Goal: Task Accomplishment & Management: Manage account settings

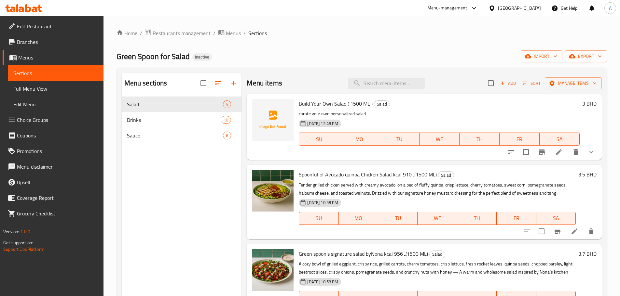
click at [530, 8] on div "[GEOGRAPHIC_DATA]" at bounding box center [519, 8] width 43 height 7
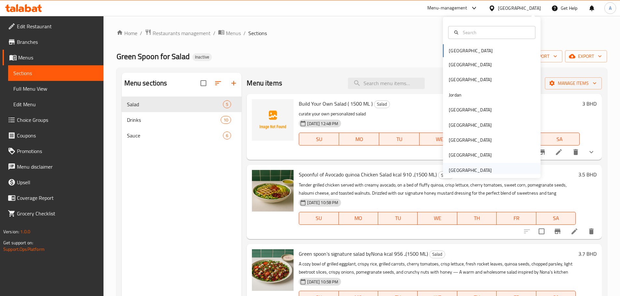
click at [455, 171] on div "[GEOGRAPHIC_DATA]" at bounding box center [469, 170] width 43 height 7
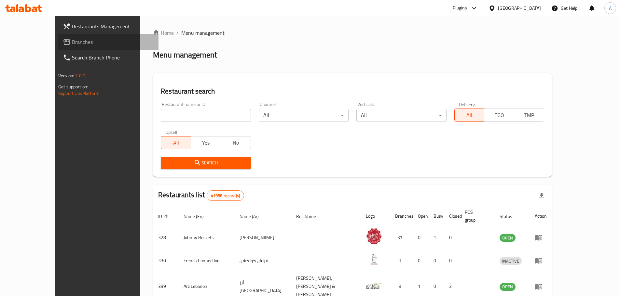
click at [72, 43] on span "Branches" at bounding box center [112, 42] width 81 height 8
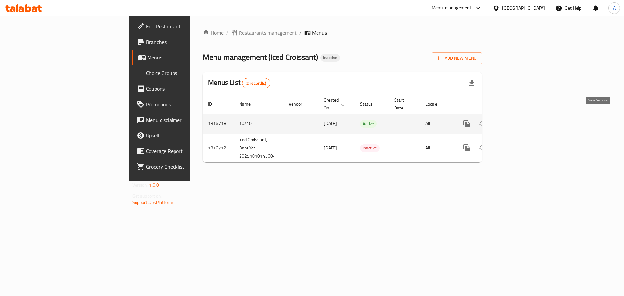
click at [518, 120] on icon "enhanced table" at bounding box center [514, 124] width 8 height 8
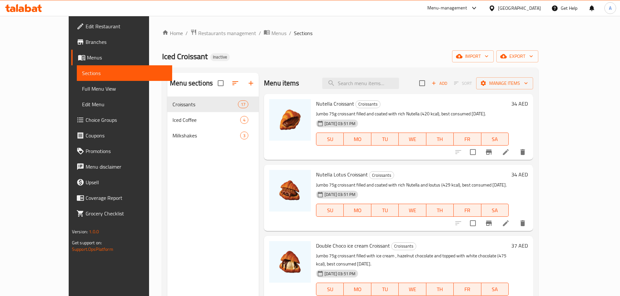
click at [82, 89] on span "Full Menu View" at bounding box center [124, 89] width 85 height 8
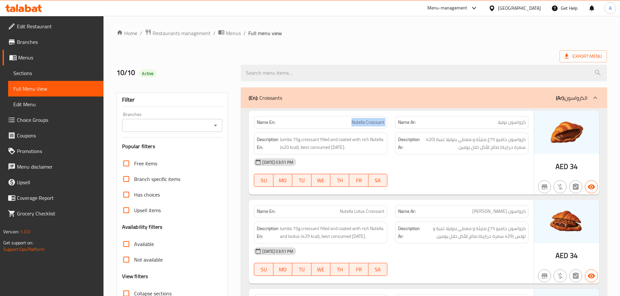
drag, startPoint x: 350, startPoint y: 125, endPoint x: 417, endPoint y: 131, distance: 67.3
click at [414, 126] on div "Name En: Nutella Croissant Name Ar: كرواسون نوتيلا" at bounding box center [391, 122] width 282 height 20
click at [470, 187] on div at bounding box center [461, 187] width 141 height 8
click at [513, 127] on div "Name Ar: كرواسون نوتيلا" at bounding box center [461, 122] width 133 height 13
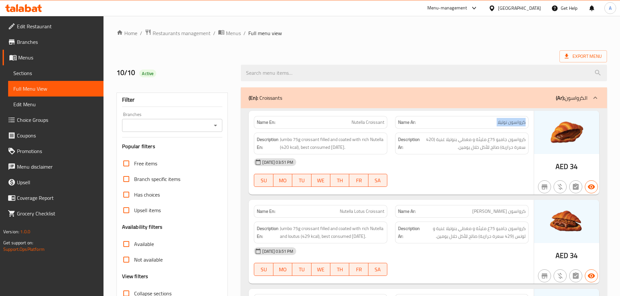
drag, startPoint x: 513, startPoint y: 127, endPoint x: 485, endPoint y: 182, distance: 62.4
click at [513, 127] on div "Name Ar: كرواسون نوتيلا" at bounding box center [461, 122] width 133 height 13
click at [425, 182] on div "10-10-2025 03:51 PM SU MO TU WE TH FR SA" at bounding box center [391, 172] width 282 height 36
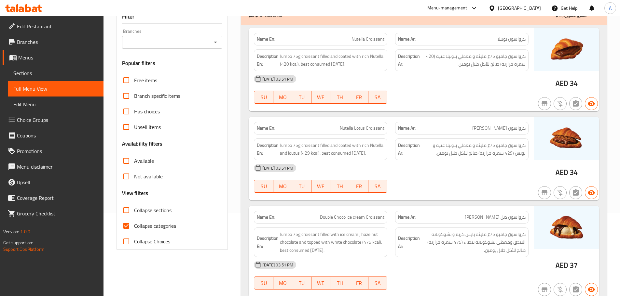
scroll to position [130, 0]
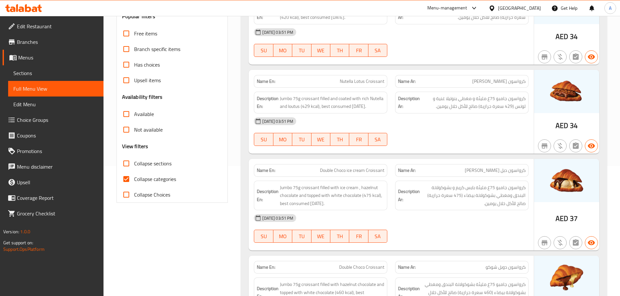
click at [155, 181] on span "Collapse categories" at bounding box center [155, 179] width 42 height 8
click at [134, 181] on input "Collapse categories" at bounding box center [126, 179] width 16 height 16
checkbox input "false"
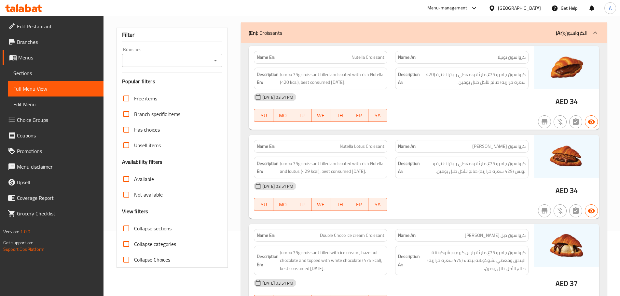
click at [434, 115] on div "10-10-2025 03:51 PM SU MO TU WE TH FR SA" at bounding box center [391, 107] width 282 height 36
drag, startPoint x: 515, startPoint y: 59, endPoint x: 495, endPoint y: 60, distance: 20.6
click at [495, 60] on p "Name Ar: كرواسون نوتيلا" at bounding box center [461, 57] width 127 height 7
click at [483, 94] on div "10-10-2025 03:51 PM" at bounding box center [391, 97] width 282 height 16
drag, startPoint x: 375, startPoint y: 55, endPoint x: 421, endPoint y: 84, distance: 53.9
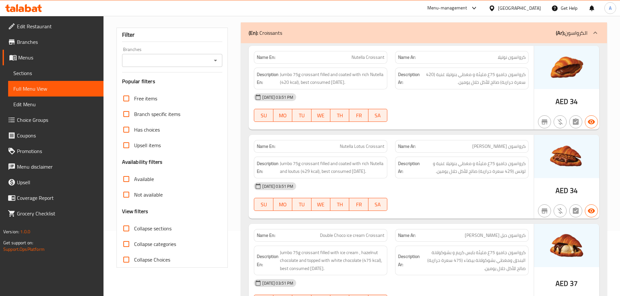
click at [394, 62] on div "Name En: Nutella Croissant Name Ar: كرواسون نوتيلا" at bounding box center [391, 57] width 282 height 20
click at [426, 89] on div "10-10-2025 03:51 PM" at bounding box center [391, 97] width 282 height 16
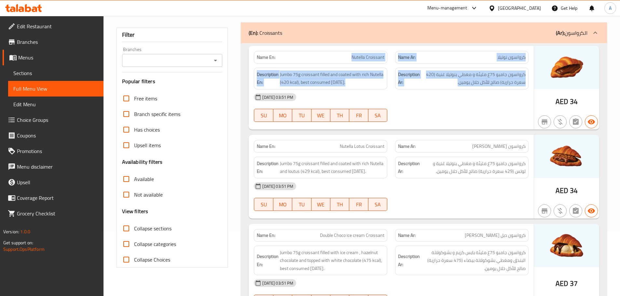
drag, startPoint x: 339, startPoint y: 51, endPoint x: 484, endPoint y: 104, distance: 154.3
click at [478, 101] on div "Name En: Nutella Croissant Name Ar: كرواسون نوتيلا Description En: Jumbo 75g cr…" at bounding box center [390, 88] width 285 height 84
click at [488, 106] on div "10-10-2025 03:51 PM SU MO TU WE TH FR SA" at bounding box center [391, 107] width 282 height 36
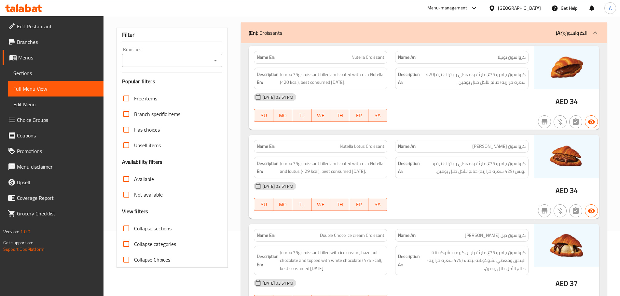
click at [517, 56] on span "كرواسون نوتيلا" at bounding box center [511, 57] width 28 height 7
drag, startPoint x: 517, startPoint y: 56, endPoint x: 361, endPoint y: 55, distance: 155.8
click at [361, 55] on div "Name En: Nutella Croissant Name Ar: كرواسون نوتيلا" at bounding box center [391, 57] width 282 height 20
click at [448, 96] on div "10-10-2025 03:51 PM" at bounding box center [391, 97] width 282 height 16
drag, startPoint x: 521, startPoint y: 75, endPoint x: 493, endPoint y: 75, distance: 27.6
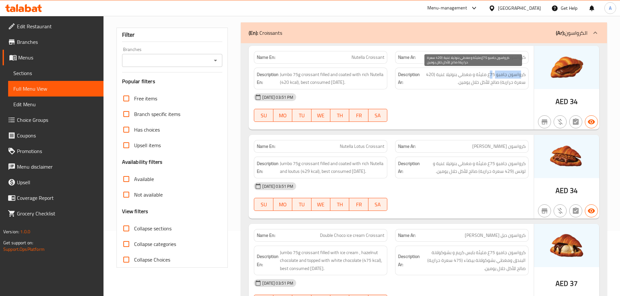
click at [493, 75] on span "كرواسون جامبو 75غ مليئة و مغطي بنوتيلا غنية (420 سعرة حرارية) صالح للأكل خلال ي…" at bounding box center [473, 79] width 104 height 16
click at [484, 76] on span "كرواسون جامبو 75غ مليئة و مغطي بنوتيلا غنية (420 سعرة حرارية) صالح للأكل خلال ي…" at bounding box center [473, 79] width 104 height 16
drag, startPoint x: 484, startPoint y: 76, endPoint x: 432, endPoint y: 74, distance: 52.1
click at [432, 74] on span "كرواسون جامبو 75غ مليئة و مغطي بنوتيلا غنية (420 سعرة حرارية) صالح للأكل خلال ي…" at bounding box center [473, 79] width 104 height 16
drag, startPoint x: 516, startPoint y: 83, endPoint x: 458, endPoint y: 79, distance: 58.7
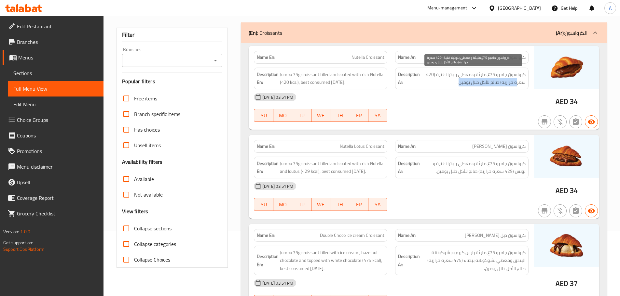
click at [458, 79] on span "كرواسون جامبو 75غ مليئة و مغطي بنوتيلا غنية (420 سعرة حرارية) صالح للأكل خلال ي…" at bounding box center [473, 79] width 104 height 16
click at [461, 104] on div "10-10-2025 03:51 PM" at bounding box center [391, 97] width 282 height 16
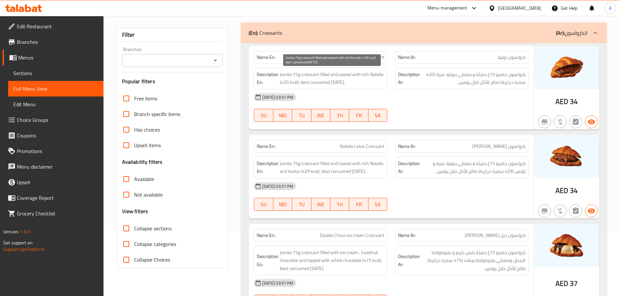
drag, startPoint x: 305, startPoint y: 77, endPoint x: 367, endPoint y: 83, distance: 62.4
click at [359, 82] on span "Jumbo 75g croissant filled and coated with rich Nutella (420 kcal), best consum…" at bounding box center [332, 79] width 104 height 16
click at [453, 101] on div "10-10-2025 03:51 PM" at bounding box center [391, 97] width 282 height 16
click at [304, 80] on span "Jumbo 75g croissant filled and coated with rich Nutella (420 kcal), best consum…" at bounding box center [332, 79] width 104 height 16
drag, startPoint x: 304, startPoint y: 80, endPoint x: 352, endPoint y: 80, distance: 47.5
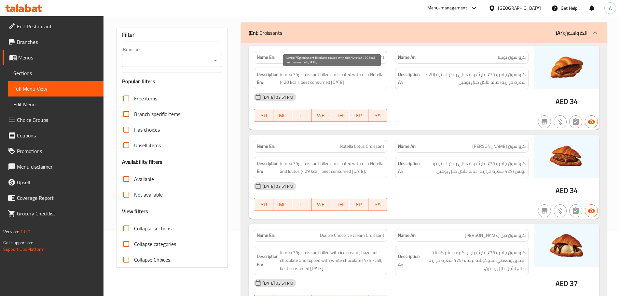
click at [352, 80] on span "Jumbo 75g croissant filled and coated with rich Nutella (420 kcal), best consum…" at bounding box center [332, 79] width 104 height 16
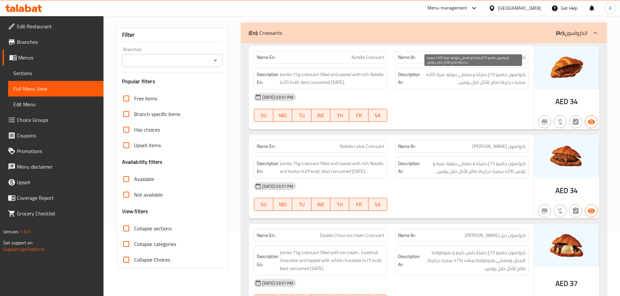
click at [463, 75] on span "كرواسون جامبو 75غ مليئة و مغطي بنوتيلا غنية (420 سعرة حرارية) صالح للأكل خلال ي…" at bounding box center [473, 79] width 104 height 16
drag, startPoint x: 467, startPoint y: 109, endPoint x: 462, endPoint y: 113, distance: 7.0
click at [467, 110] on div "10-10-2025 03:51 PM SU MO TU WE TH FR SA" at bounding box center [391, 107] width 282 height 36
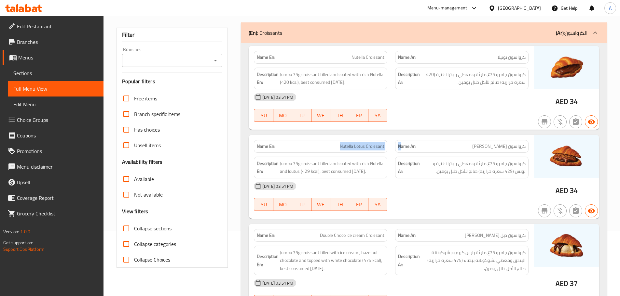
drag, startPoint x: 340, startPoint y: 146, endPoint x: 441, endPoint y: 143, distance: 101.8
click at [417, 146] on div "Name En: Nutella Lotus Croissant Name Ar: كرواسون نوتيلا لوتس" at bounding box center [391, 146] width 282 height 20
click at [465, 122] on div at bounding box center [461, 122] width 141 height 8
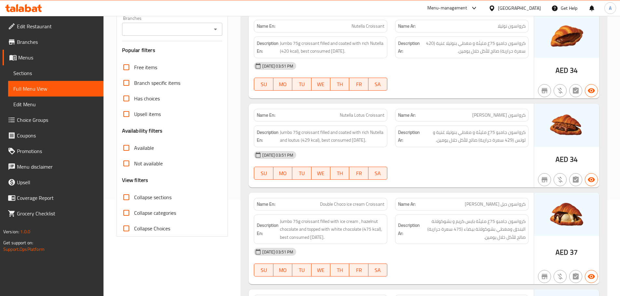
scroll to position [130, 0]
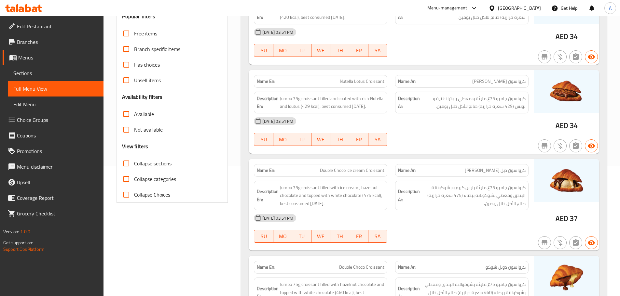
click at [511, 84] on span "كرواسون نوتيلا لوتس" at bounding box center [498, 81] width 53 height 7
drag, startPoint x: 511, startPoint y: 84, endPoint x: 277, endPoint y: 86, distance: 234.5
click at [277, 86] on div "Name En: Nutella Lotus Croissant Name Ar: كرواسون نوتيلا لوتس" at bounding box center [391, 81] width 282 height 20
click at [449, 48] on div "10-10-2025 03:51 PM SU MO TU WE TH FR SA" at bounding box center [391, 42] width 282 height 36
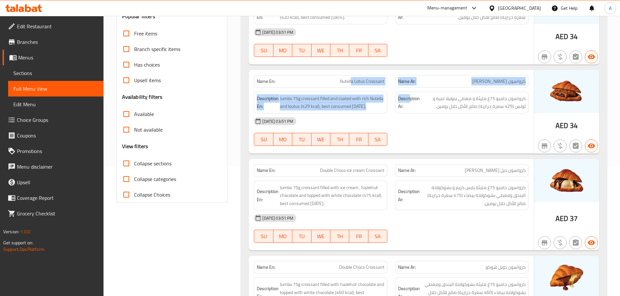
drag, startPoint x: 360, startPoint y: 80, endPoint x: 436, endPoint y: 108, distance: 80.9
click at [417, 91] on div "Name En: Nutella Lotus Croissant Name Ar: كرواسون نوتيلا لوتس Description En: J…" at bounding box center [390, 112] width 285 height 84
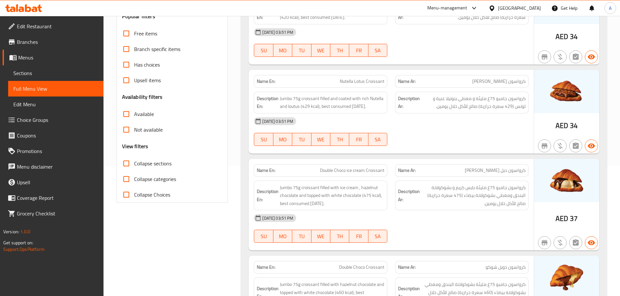
click at [475, 154] on div "Name En: Nutella Lotus Croissant Name Ar: كرواسون نوتيلا لوتس Description En: J…" at bounding box center [390, 112] width 285 height 84
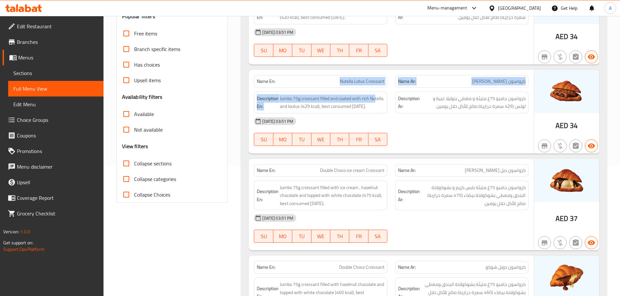
drag, startPoint x: 340, startPoint y: 80, endPoint x: 452, endPoint y: 115, distance: 117.7
click at [434, 107] on div "Name En: Nutella Lotus Croissant Name Ar: كرواسون نوتيلا لوتس Description En: J…" at bounding box center [390, 112] width 285 height 84
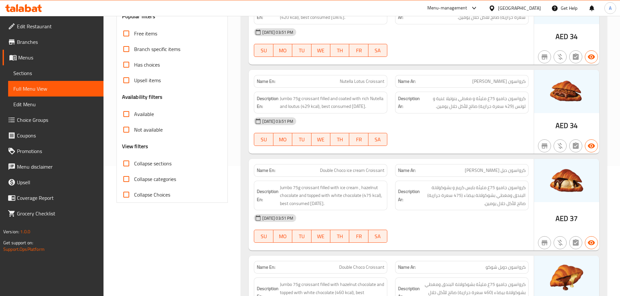
click at [464, 129] on div "10-10-2025 03:51 PM SU MO TU WE TH FR SA" at bounding box center [391, 132] width 282 height 36
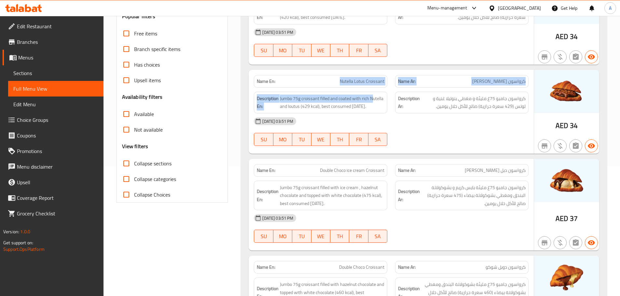
drag, startPoint x: 324, startPoint y: 76, endPoint x: 390, endPoint y: 96, distance: 69.2
click at [385, 94] on div "Name En: Nutella Lotus Croissant Name Ar: كرواسون نوتيلا لوتس Description En: J…" at bounding box center [390, 112] width 285 height 84
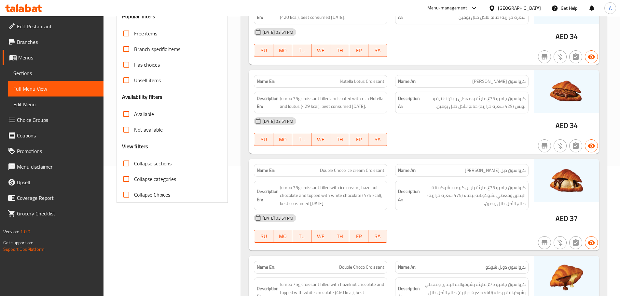
click at [452, 116] on div "10-10-2025 03:51 PM" at bounding box center [391, 122] width 282 height 16
drag, startPoint x: 306, startPoint y: 74, endPoint x: 473, endPoint y: 115, distance: 171.3
click at [445, 96] on div "Name En: Nutella Lotus Croissant Name Ar: كرواسون نوتيلا لوتس Description En: J…" at bounding box center [390, 112] width 285 height 84
click at [476, 122] on div "10-10-2025 03:51 PM" at bounding box center [391, 122] width 282 height 16
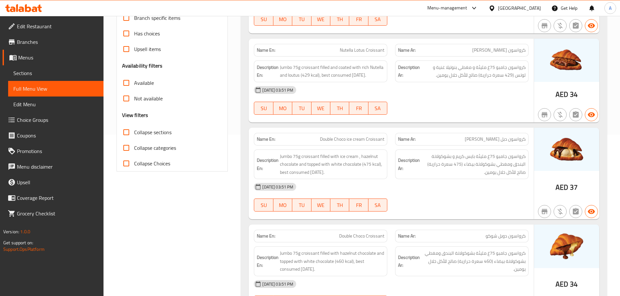
scroll to position [163, 0]
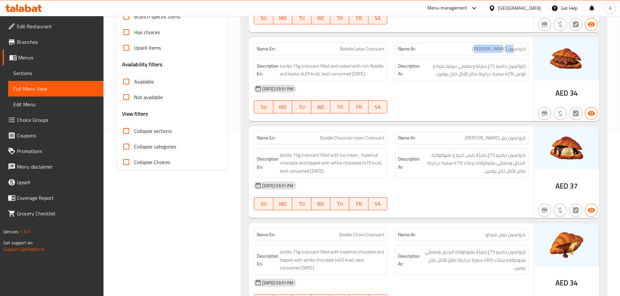
drag, startPoint x: 514, startPoint y: 49, endPoint x: 480, endPoint y: 48, distance: 33.5
click at [480, 48] on p "Name Ar: كرواسون نوتيلا لوتس" at bounding box center [461, 49] width 127 height 7
click at [516, 67] on span "كرواسون جامبو 75غ مليئة و مغطي بنوتيلا غنية و لوتس (429 سعرة حرارية) صالح للأكل…" at bounding box center [473, 70] width 104 height 16
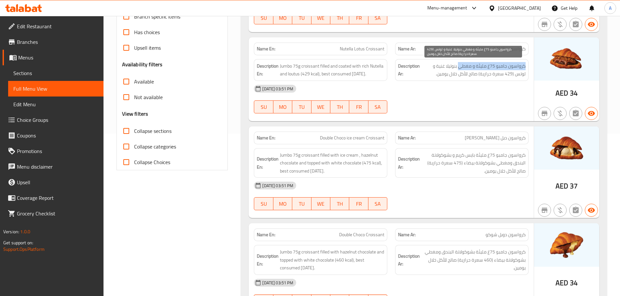
drag, startPoint x: 516, startPoint y: 67, endPoint x: 459, endPoint y: 66, distance: 57.3
click at [463, 66] on span "كرواسون جامبو 75غ مليئة و مغطي بنوتيلا غنية و لوتس (429 سعرة حرارية) صالح للأكل…" at bounding box center [473, 70] width 104 height 16
drag, startPoint x: 440, startPoint y: 66, endPoint x: 433, endPoint y: 66, distance: 7.2
click at [433, 66] on span "كرواسون جامبو 75غ مليئة و مغطي بنوتيلا غنية و لوتس (429 سعرة حرارية) صالح للأكل…" at bounding box center [473, 70] width 104 height 16
drag, startPoint x: 517, startPoint y: 74, endPoint x: 500, endPoint y: 73, distance: 17.9
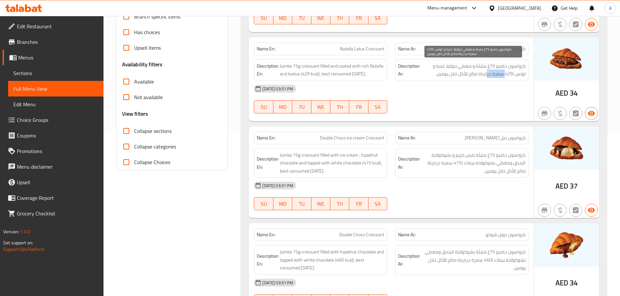
click at [500, 73] on span "كرواسون جامبو 75غ مليئة و مغطي بنوتيلا غنية و لوتس (429 سعرة حرارية) صالح للأكل…" at bounding box center [473, 70] width 104 height 16
drag, startPoint x: 486, startPoint y: 73, endPoint x: 460, endPoint y: 74, distance: 25.7
click at [460, 74] on span "كرواسون جامبو 75غ مليئة و مغطي بنوتيلا غنية و لوتس (429 سعرة حرارية) صالح للأكل…" at bounding box center [473, 70] width 104 height 16
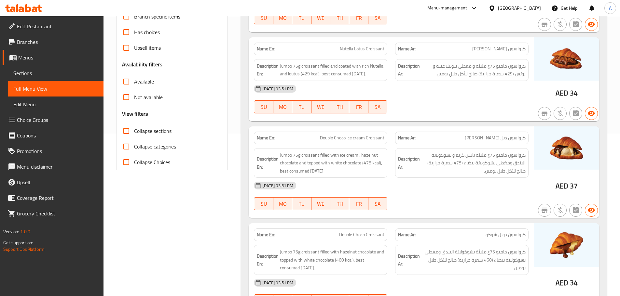
drag, startPoint x: 461, startPoint y: 82, endPoint x: 242, endPoint y: 83, distance: 219.2
click at [459, 83] on div "10-10-2025 03:51 PM" at bounding box center [391, 89] width 282 height 16
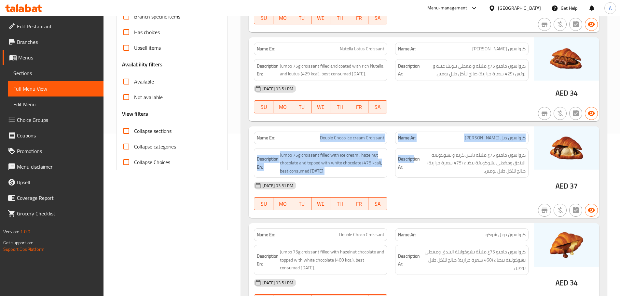
drag, startPoint x: 309, startPoint y: 139, endPoint x: 414, endPoint y: 148, distance: 105.7
click at [414, 148] on div "Name En: Double Choco ice cream Croissant Name Ar: كرواسون دبل شوكو ايس كريم De…" at bounding box center [390, 173] width 285 height 92
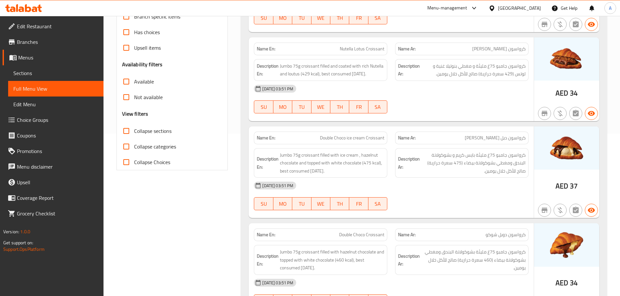
click at [433, 120] on div "Name En: Nutella Lotus Croissant Name Ar: كرواسون نوتيلا لوتس Description En: J…" at bounding box center [390, 79] width 285 height 84
drag, startPoint x: 322, startPoint y: 55, endPoint x: 394, endPoint y: 62, distance: 72.2
click at [388, 59] on div "Description En: Jumbo 75g croissant filled and coated with rich Nutella and lou…" at bounding box center [320, 70] width 141 height 30
click at [415, 87] on div "10-10-2025 03:51 PM" at bounding box center [391, 89] width 282 height 16
drag, startPoint x: 311, startPoint y: 136, endPoint x: 418, endPoint y: 134, distance: 106.4
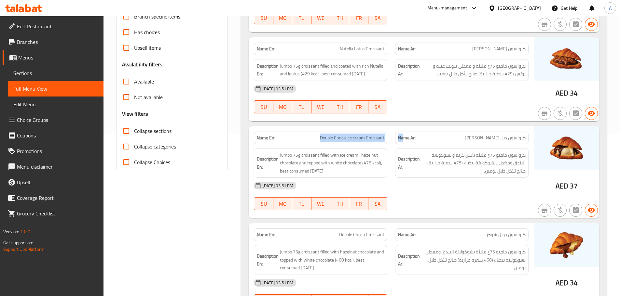
click at [417, 135] on div "Name En: Double Choco ice cream Croissant Name Ar: كرواسون دبل شوكو ايس كريم" at bounding box center [391, 138] width 282 height 20
click at [423, 121] on div "Name En: Nutella Lotus Croissant Name Ar: كرواسون نوتيلا لوتس Description En: J…" at bounding box center [390, 79] width 285 height 84
click at [518, 140] on span "كرواسون دبل شوكو ايس كريم" at bounding box center [494, 138] width 61 height 7
drag, startPoint x: 518, startPoint y: 140, endPoint x: 480, endPoint y: 140, distance: 38.4
click at [480, 140] on span "كرواسون دبل شوكو ايس كريم" at bounding box center [494, 138] width 61 height 7
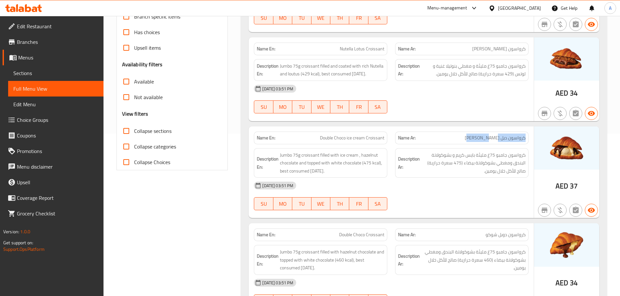
click at [508, 130] on div "Name Ar: كرواسون دبل شوكو ايس كريم" at bounding box center [461, 138] width 141 height 20
click at [510, 140] on span "كرواسون دبل شوكو ايس كريم" at bounding box center [494, 138] width 61 height 7
drag, startPoint x: 510, startPoint y: 140, endPoint x: 329, endPoint y: 140, distance: 181.1
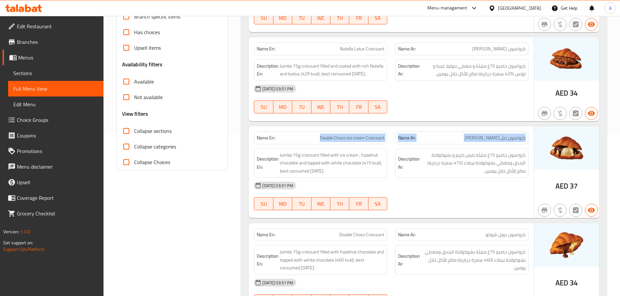
click at [329, 140] on div "Name En: Double Choco ice cream Croissant Name Ar: كرواسون دبل شوكو ايس كريم" at bounding box center [391, 138] width 282 height 20
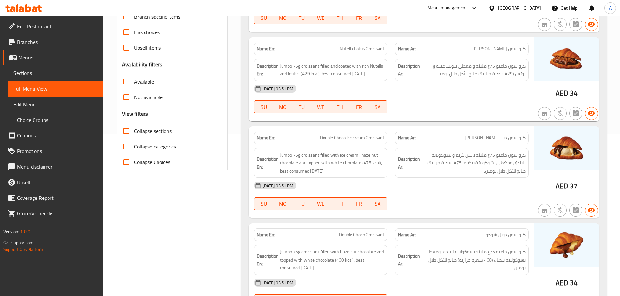
drag, startPoint x: 491, startPoint y: 102, endPoint x: 421, endPoint y: 122, distance: 72.7
click at [490, 102] on div "10-10-2025 03:51 PM SU MO TU WE TH FR SA" at bounding box center [391, 99] width 282 height 36
drag, startPoint x: 315, startPoint y: 132, endPoint x: 398, endPoint y: 127, distance: 83.4
click at [390, 128] on div "Name En: Double Choco ice cream Croissant" at bounding box center [320, 138] width 141 height 20
click at [455, 104] on div "10-10-2025 03:51 PM SU MO TU WE TH FR SA" at bounding box center [391, 99] width 282 height 36
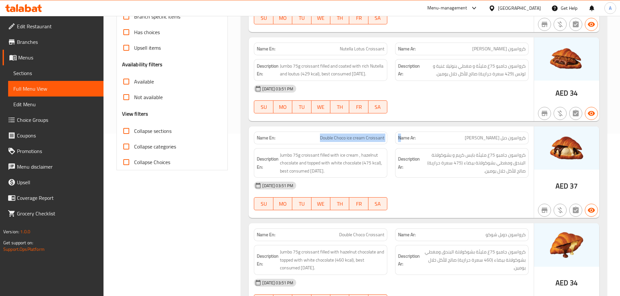
drag, startPoint x: 307, startPoint y: 135, endPoint x: 455, endPoint y: 135, distance: 147.7
click at [450, 136] on div "Name En: Double Choco ice cream Croissant Name Ar: كرواسون دبل شوكو ايس كريم" at bounding box center [391, 138] width 282 height 20
click at [478, 112] on div at bounding box center [461, 114] width 141 height 8
click at [515, 135] on span "كرواسون دبل شوكو ايس كريم" at bounding box center [494, 138] width 61 height 7
drag, startPoint x: 515, startPoint y: 135, endPoint x: 491, endPoint y: 136, distance: 24.4
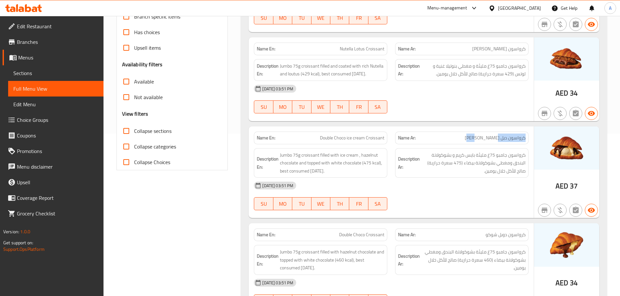
click at [492, 136] on span "كرواسون دبل شوكو ايس كريم" at bounding box center [494, 138] width 61 height 7
click at [368, 140] on span "Double Choco ice cream Croissant" at bounding box center [352, 138] width 64 height 7
drag, startPoint x: 368, startPoint y: 140, endPoint x: 307, endPoint y: 140, distance: 60.8
click at [307, 140] on p "Name En: Double Choco ice cream Croissant" at bounding box center [320, 138] width 127 height 7
click at [331, 136] on span "Double Choco ice cream Croissant" at bounding box center [352, 138] width 64 height 7
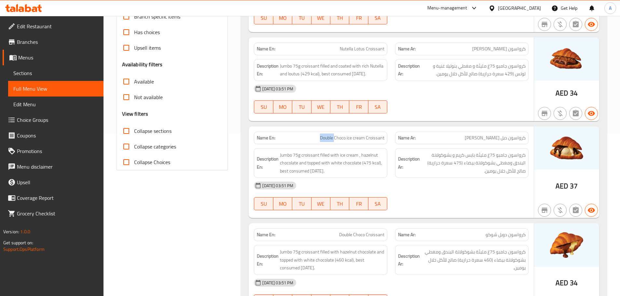
click at [331, 136] on span "Double Choco ice cream Croissant" at bounding box center [352, 138] width 64 height 7
drag, startPoint x: 331, startPoint y: 136, endPoint x: 504, endPoint y: 136, distance: 173.3
click at [498, 136] on div "Name En: Double Choco ice cream Croissant Name Ar: كرواسون دبل شوكو ايس كريم" at bounding box center [391, 138] width 282 height 20
click at [513, 101] on div "10-10-2025 03:51 PM SU MO TU WE TH FR SA" at bounding box center [391, 99] width 282 height 36
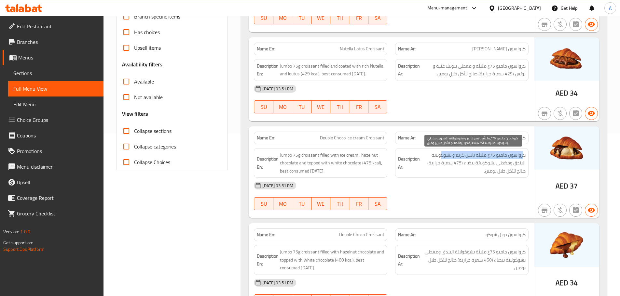
drag, startPoint x: 523, startPoint y: 156, endPoint x: 442, endPoint y: 156, distance: 80.3
click at [442, 156] on span "كرواسون جامبو 75غ مليئة بايس كريم و بشوكولاتة البندق ومغطي بشوكولاتة بيضاء (475…" at bounding box center [473, 163] width 104 height 24
click at [437, 156] on span "كرواسون جامبو 75غ مليئة بايس كريم و بشوكولاتة البندق ومغطي بشوكولاتة بيضاء (475…" at bounding box center [473, 163] width 104 height 24
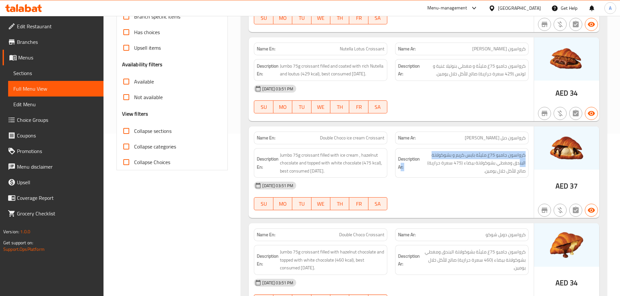
drag, startPoint x: 518, startPoint y: 165, endPoint x: 400, endPoint y: 165, distance: 118.4
click at [400, 165] on h6 "Description Ar: كرواسون جامبو 75غ مليئة بايس كريم و بشوكولاتة البندق ومغطي بشوك…" at bounding box center [461, 163] width 127 height 24
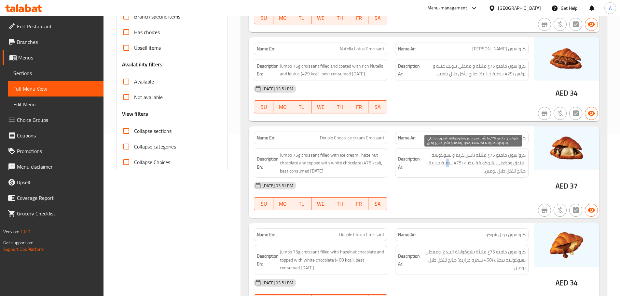
click at [448, 165] on span "كرواسون جامبو 75غ مليئة بايس كريم و بشوكولاتة البندق ومغطي بشوكولاتة بيضاء (475…" at bounding box center [473, 163] width 104 height 24
drag, startPoint x: 448, startPoint y: 165, endPoint x: 453, endPoint y: 165, distance: 5.6
click at [453, 165] on span "كرواسون جامبو 75غ مليئة بايس كريم و بشوكولاتة البندق ومغطي بشوكولاتة بيضاء (475…" at bounding box center [473, 163] width 104 height 24
drag, startPoint x: 517, startPoint y: 173, endPoint x: 473, endPoint y: 180, distance: 44.7
click at [479, 176] on div "Description Ar: كرواسون جامبو 75غ مليئة بايس كريم و بشوكولاتة البندق ومغطي بشوك…" at bounding box center [461, 163] width 133 height 30
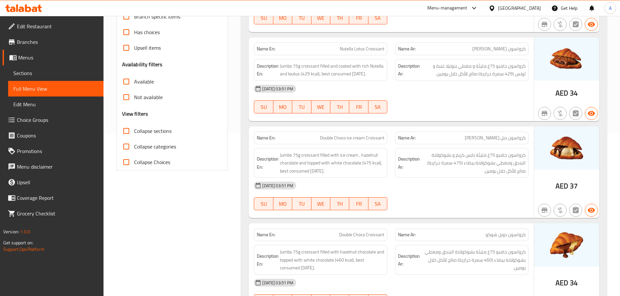
click at [465, 190] on div "10-10-2025 03:51 PM" at bounding box center [391, 186] width 282 height 16
drag, startPoint x: 316, startPoint y: 236, endPoint x: 400, endPoint y: 234, distance: 83.9
click at [399, 235] on div "Name En: Double Choco Croissant Name Ar: كرواسون دوبل شوكو" at bounding box center [391, 235] width 282 height 20
click at [418, 211] on div at bounding box center [461, 211] width 141 height 8
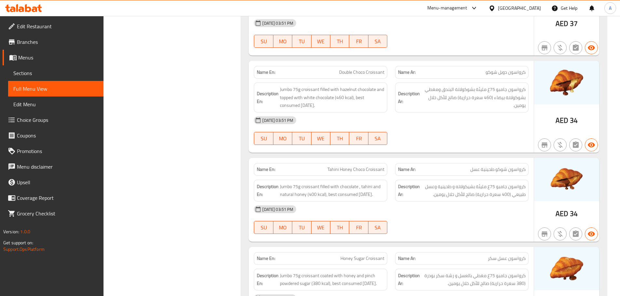
scroll to position [358, 0]
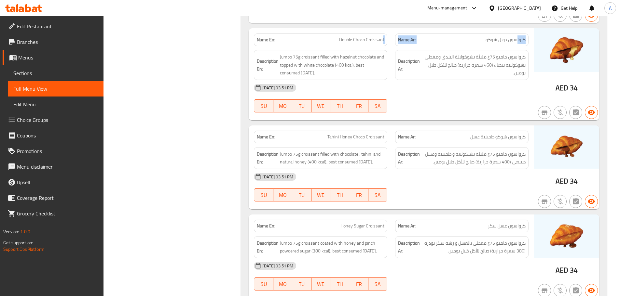
drag, startPoint x: 517, startPoint y: 37, endPoint x: 347, endPoint y: 45, distance: 169.7
click at [359, 45] on div "Name En: Double Choco Croissant Name Ar: كرواسون دوبل شوكو" at bounding box center [391, 40] width 282 height 20
drag, startPoint x: 477, startPoint y: 99, endPoint x: 439, endPoint y: 81, distance: 41.6
click at [476, 99] on div "10-10-2025 03:51 PM SU MO TU WE TH FR SA" at bounding box center [391, 98] width 282 height 36
drag, startPoint x: 366, startPoint y: 40, endPoint x: 439, endPoint y: 81, distance: 84.2
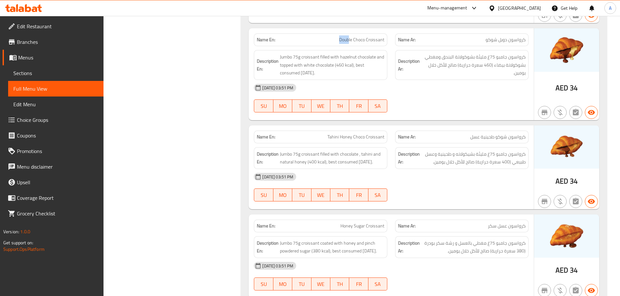
click at [394, 45] on div "Name En: Double Choco Croissant Name Ar: كرواسون دوبل شوكو" at bounding box center [391, 40] width 282 height 20
click at [443, 87] on div "10-10-2025 03:51 PM" at bounding box center [391, 88] width 282 height 16
click at [518, 57] on span "كرواسون جامبو 75غ مليئة بشوكولاتة البندق ومغطي بشوكولاتة بيضاء (460 سعرة حرارية…" at bounding box center [473, 65] width 104 height 24
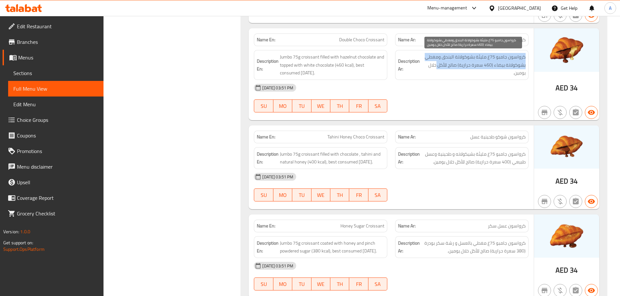
drag, startPoint x: 518, startPoint y: 57, endPoint x: 437, endPoint y: 63, distance: 80.9
click at [437, 63] on span "كرواسون جامبو 75غ مليئة بشوكولاتة البندق ومغطي بشوكولاتة بيضاء (460 سعرة حرارية…" at bounding box center [473, 65] width 104 height 24
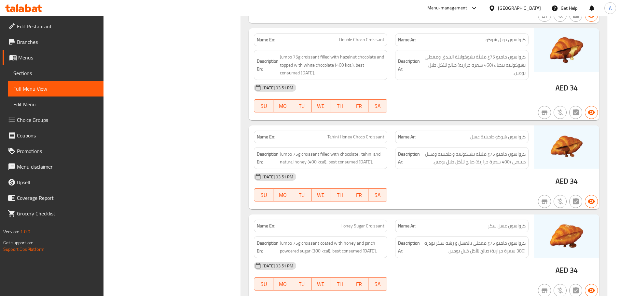
click at [453, 99] on div "10-10-2025 03:51 PM SU MO TU WE TH FR SA" at bounding box center [391, 98] width 282 height 36
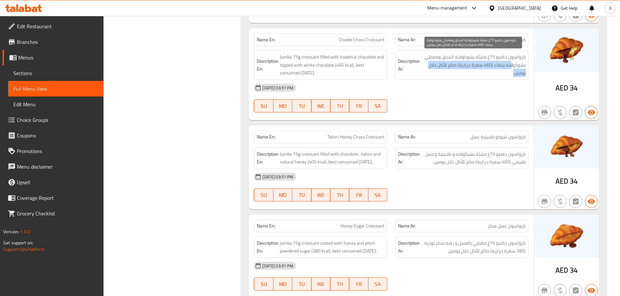
drag, startPoint x: 511, startPoint y: 65, endPoint x: 445, endPoint y: 74, distance: 67.0
click at [445, 74] on span "كرواسون جامبو 75غ مليئة بشوكولاتة البندق ومغطي بشوكولاتة بيضاء (460 سعرة حرارية…" at bounding box center [473, 65] width 104 height 24
click at [440, 67] on span "كرواسون جامبو 75غ مليئة بشوكولاتة البندق ومغطي بشوكولاتة بيضاء (460 سعرة حرارية…" at bounding box center [473, 65] width 104 height 24
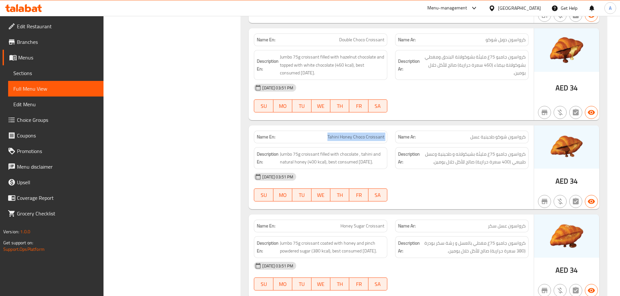
drag, startPoint x: 305, startPoint y: 138, endPoint x: 414, endPoint y: 136, distance: 109.6
click at [412, 135] on div "Name En: Tahini Honey Choco Croissant Name Ar: كرواسون شوكو طحينية عسل" at bounding box center [391, 137] width 282 height 20
click at [463, 185] on div "10-10-2025 03:51 PM" at bounding box center [391, 177] width 282 height 16
drag, startPoint x: 521, startPoint y: 137, endPoint x: 452, endPoint y: 136, distance: 68.9
click at [452, 136] on p "Name Ar: كرواسون شوكو طحينية عسل" at bounding box center [461, 137] width 127 height 7
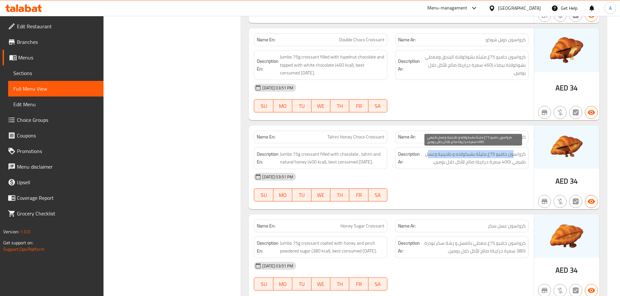
drag, startPoint x: 514, startPoint y: 156, endPoint x: 427, endPoint y: 157, distance: 86.5
click at [427, 157] on span "كرواسون جامبو 75غ مليئة بشيكولاته و طحينية وعسل طبيعي (400 سعرة حرارية) صالح لل…" at bounding box center [473, 158] width 104 height 16
drag, startPoint x: 515, startPoint y: 162, endPoint x: 437, endPoint y: 166, distance: 77.8
click at [437, 166] on span "كرواسون جامبو 75غ مليئة بشيكولاته و طحينية وعسل طبيعي (400 سعرة حرارية) صالح لل…" at bounding box center [473, 158] width 104 height 16
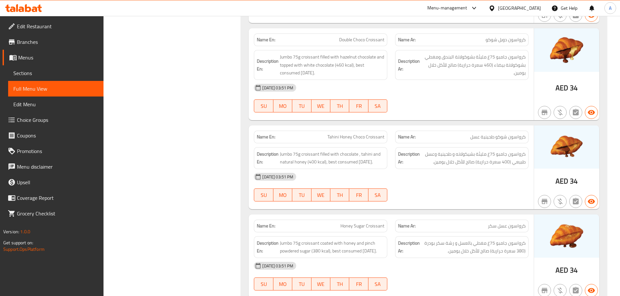
click at [439, 185] on div "10-10-2025 03:51 PM" at bounding box center [391, 177] width 282 height 16
drag, startPoint x: 343, startPoint y: 234, endPoint x: 426, endPoint y: 214, distance: 85.0
click at [392, 226] on div "Name En: Honey Sugar Croissant Name Ar: كرواسون عسل سكر" at bounding box center [391, 226] width 282 height 20
click at [426, 206] on div at bounding box center [461, 202] width 141 height 8
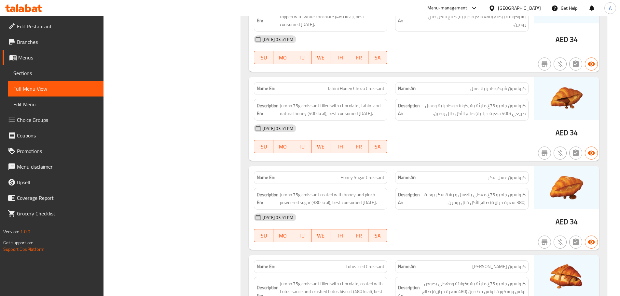
scroll to position [455, 0]
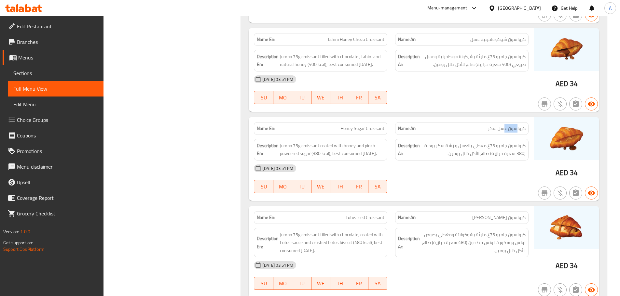
drag, startPoint x: 516, startPoint y: 136, endPoint x: 490, endPoint y: 139, distance: 25.5
click at [492, 132] on span "كرواسون عسل سكر" at bounding box center [507, 128] width 38 height 7
click at [485, 135] on div "Name Ar: كرواسون عسل سكر" at bounding box center [461, 128] width 133 height 13
drag, startPoint x: 300, startPoint y: 137, endPoint x: 437, endPoint y: 138, distance: 137.6
click at [411, 139] on div "Name En: Honey Sugar Croissant Name Ar: كرواسون عسل سكر Description En: Jumbo 7…" at bounding box center [390, 159] width 285 height 84
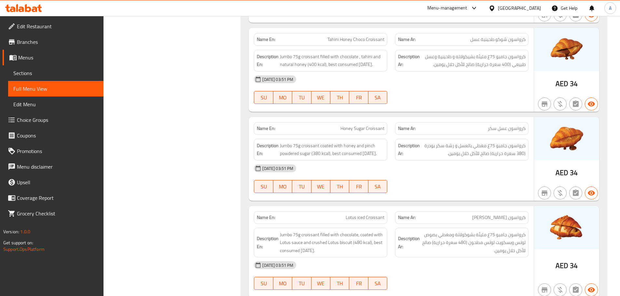
drag, startPoint x: 318, startPoint y: 138, endPoint x: 431, endPoint y: 134, distance: 112.6
click at [429, 135] on div "Name En: Honey Sugar Croissant Name Ar: كرواسون عسل سكر" at bounding box center [391, 128] width 282 height 20
click at [438, 112] on div "Name En: Tahini Honey Choco Croissant Name Ar: كرواسون شوكو طحينية عسل Descript…" at bounding box center [390, 70] width 285 height 84
drag, startPoint x: 516, startPoint y: 134, endPoint x: 483, endPoint y: 132, distance: 32.6
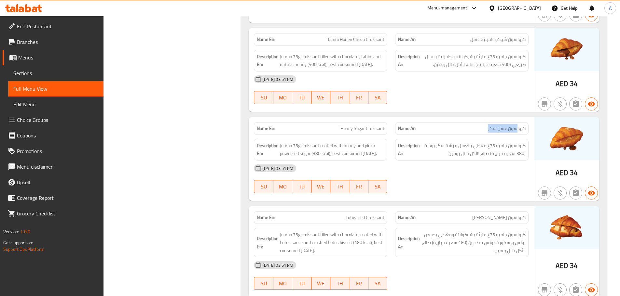
click at [488, 132] on div "Name Ar: كرواسون عسل سكر" at bounding box center [461, 128] width 133 height 13
drag, startPoint x: 343, startPoint y: 142, endPoint x: 448, endPoint y: 112, distance: 109.7
click at [363, 135] on div "Name En: Honey Sugar Croissant" at bounding box center [320, 128] width 133 height 13
click at [453, 106] on div "10-10-2025 03:51 PM SU MO TU WE TH FR SA" at bounding box center [391, 90] width 282 height 36
drag, startPoint x: 505, startPoint y: 145, endPoint x: 500, endPoint y: 145, distance: 5.9
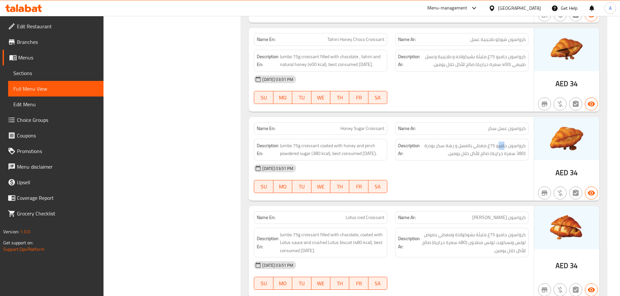
click at [500, 145] on div "Description Ar: كرواسون جامبو 75غ مغطي بالعسل و رشة سكر بودرة (380 سعرة حرارية)…" at bounding box center [461, 150] width 141 height 30
drag, startPoint x: 512, startPoint y: 154, endPoint x: 494, endPoint y: 155, distance: 18.2
click at [494, 155] on span "كرواسون جامبو 75غ مغطي بالعسل و رشة سكر بودرة (380 سعرة حرارية) صالح للأكل خلال…" at bounding box center [473, 150] width 104 height 16
drag, startPoint x: 520, startPoint y: 153, endPoint x: 410, endPoint y: 153, distance: 109.6
click at [410, 153] on h6 "Description Ar: كرواسون جامبو 75غ مغطي بالعسل و رشة سكر بودرة (380 سعرة حرارية)…" at bounding box center [461, 150] width 127 height 16
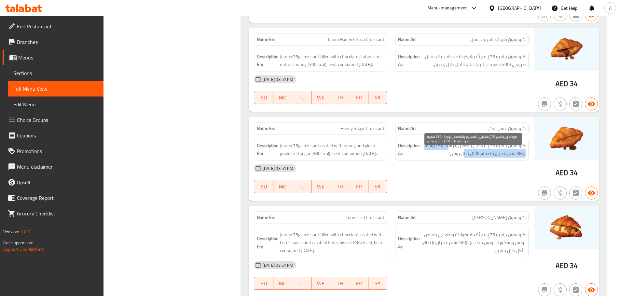
drag, startPoint x: 463, startPoint y: 158, endPoint x: 451, endPoint y: 155, distance: 13.2
click at [451, 155] on span "كرواسون جامبو 75غ مغطي بالعسل و رشة سكر بودرة (380 سعرة حرارية) صالح للأكل خلال…" at bounding box center [473, 150] width 104 height 16
click at [515, 158] on span "كرواسون جامبو 75غ مغطي بالعسل و رشة سكر بودرة (380 سعرة حرارية) صالح للأكل خلال…" at bounding box center [473, 150] width 104 height 16
drag, startPoint x: 515, startPoint y: 163, endPoint x: 526, endPoint y: 159, distance: 11.3
click at [526, 159] on div "Description Ar: كرواسون جامبو 75غ مغطي بالعسل و رشة سكر بودرة (380 سعرة حرارية)…" at bounding box center [461, 150] width 133 height 22
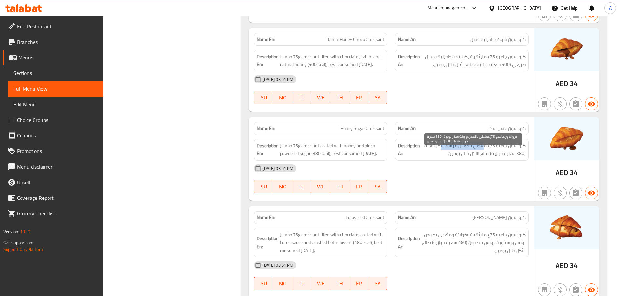
drag, startPoint x: 459, startPoint y: 156, endPoint x: 443, endPoint y: 156, distance: 15.9
click at [443, 156] on span "كرواسون جامبو 75غ مغطي بالعسل و رشة سكر بودرة (380 سعرة حرارية) صالح للأكل خلال…" at bounding box center [473, 150] width 104 height 16
click at [449, 165] on div "Description Ar: كرواسون جامبو 75غ مغطي بالعسل و رشة سكر بودرة (380 سعرة حرارية)…" at bounding box center [461, 150] width 141 height 30
drag, startPoint x: 329, startPoint y: 133, endPoint x: 378, endPoint y: 135, distance: 48.5
click at [371, 132] on p "Name En: Honey Sugar Croissant" at bounding box center [320, 128] width 127 height 7
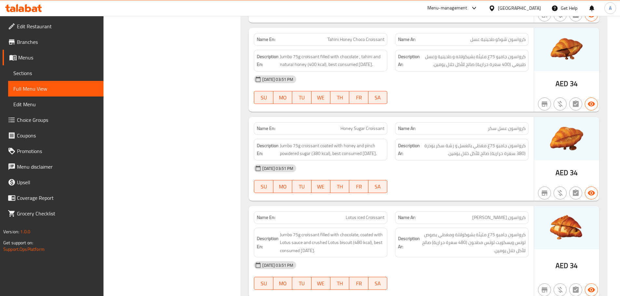
click at [432, 108] on div at bounding box center [461, 104] width 141 height 8
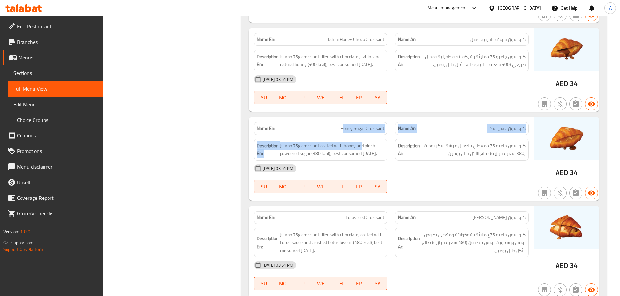
drag, startPoint x: 345, startPoint y: 141, endPoint x: 372, endPoint y: 144, distance: 27.5
click at [371, 144] on div "Name En: Honey Sugar Croissant Name Ar: كرواسون عسل سكر Description En: Jumbo 7…" at bounding box center [390, 159] width 285 height 84
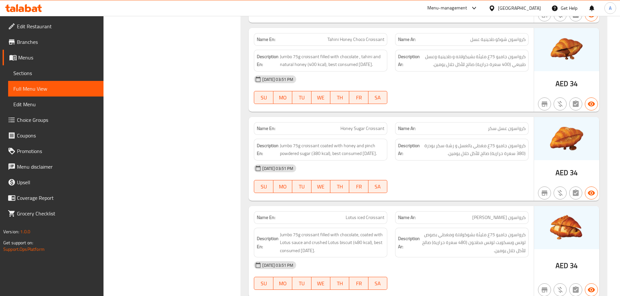
click at [423, 176] on div "10-10-2025 03:51 PM" at bounding box center [391, 169] width 282 height 16
drag, startPoint x: 328, startPoint y: 229, endPoint x: 450, endPoint y: 205, distance: 124.7
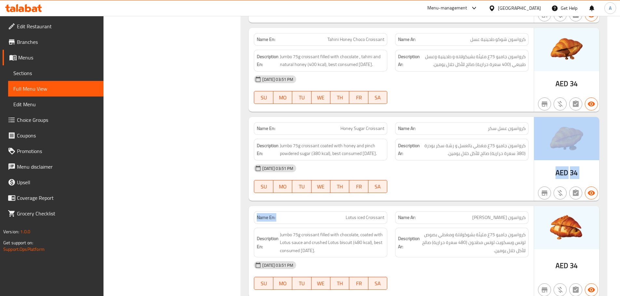
click at [453, 197] on div "10-10-2025 03:51 PM SU MO TU WE TH FR SA" at bounding box center [391, 179] width 282 height 36
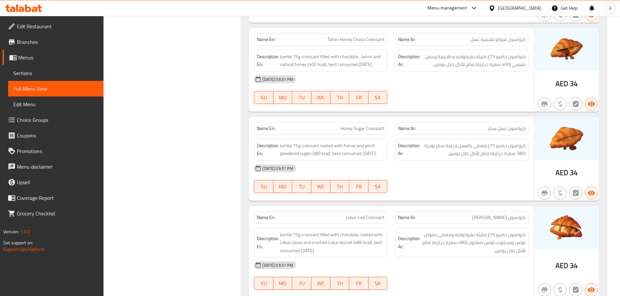
drag, startPoint x: 313, startPoint y: 233, endPoint x: 399, endPoint y: 221, distance: 86.9
click at [395, 224] on div "Name En: Lotus iced Croissant Name Ar: كرواسون لوتس ايسد" at bounding box center [391, 217] width 282 height 20
click at [402, 201] on div "Name En: Honey Sugar Croissant Name Ar: كرواسون عسل سكر Description En: Jumbo 7…" at bounding box center [390, 159] width 285 height 84
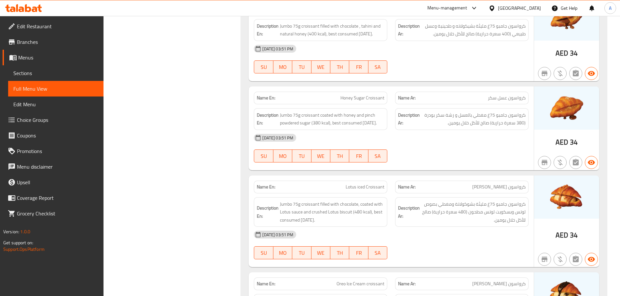
scroll to position [520, 0]
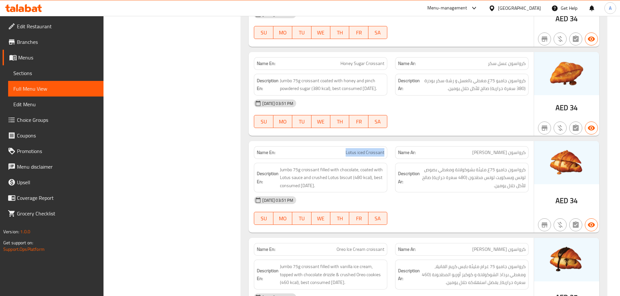
drag, startPoint x: 327, startPoint y: 171, endPoint x: 463, endPoint y: 151, distance: 138.1
click at [416, 163] on div "Name En: Lotus iced Croissant Name Ar: كرواسون لوتس ايسد" at bounding box center [391, 152] width 282 height 20
click at [463, 132] on div at bounding box center [461, 128] width 141 height 8
drag, startPoint x: 513, startPoint y: 168, endPoint x: 468, endPoint y: 171, distance: 45.6
click at [468, 156] on p "Name Ar: كرواسون لوتس ايسد" at bounding box center [461, 152] width 127 height 7
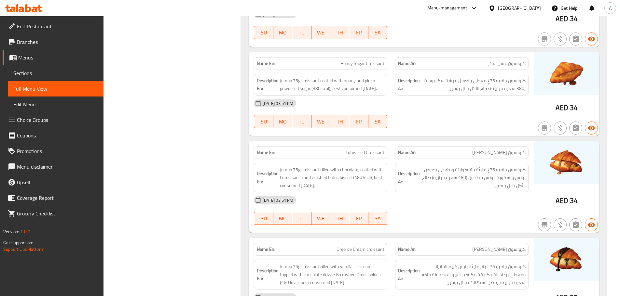
click at [452, 132] on div at bounding box center [461, 128] width 141 height 8
drag, startPoint x: 516, startPoint y: 187, endPoint x: 454, endPoint y: 184, distance: 62.8
click at [454, 184] on span "كرواسون جامبو 75غ مليئة بشوكولاتة ومغطي بصوص لوتس وبسكويت لوتس مطحون (480 سعرة …" at bounding box center [473, 178] width 104 height 24
drag, startPoint x: 347, startPoint y: 173, endPoint x: 411, endPoint y: 177, distance: 63.6
click at [385, 159] on div "Name En: Lotus iced Croissant" at bounding box center [320, 152] width 133 height 13
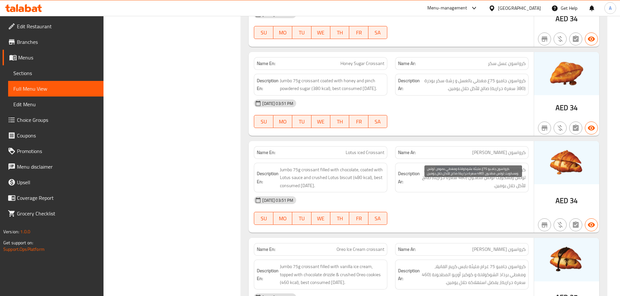
drag, startPoint x: 478, startPoint y: 187, endPoint x: 436, endPoint y: 185, distance: 41.3
click at [436, 185] on span "كرواسون جامبو 75غ مليئة بشوكولاتة ومغطي بصوص لوتس وبسكويت لوتس مطحون (480 سعرة …" at bounding box center [473, 178] width 104 height 24
drag, startPoint x: 520, startPoint y: 194, endPoint x: 426, endPoint y: 195, distance: 94.3
click at [426, 190] on span "كرواسون جامبو 75غ مليئة بشوكولاتة ومغطي بصوص لوتس وبسكويت لوتس مطحون (480 سعرة …" at bounding box center [473, 178] width 104 height 24
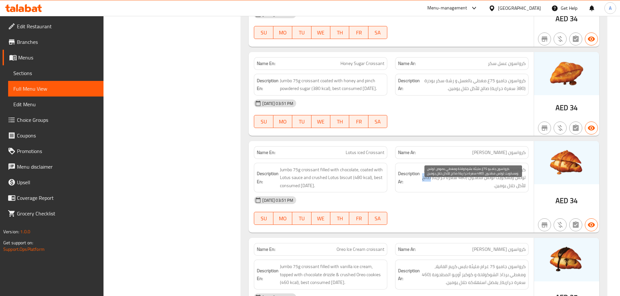
click at [426, 190] on span "كرواسون جامبو 75غ مليئة بشوكولاتة ومغطي بصوص لوتس وبسكويت لوتس مطحون (480 سعرة …" at bounding box center [473, 178] width 104 height 24
drag, startPoint x: 521, startPoint y: 201, endPoint x: 409, endPoint y: 197, distance: 111.9
click at [468, 190] on span "كرواسون جامبو 75غ مليئة بشوكولاتة ومغطي بصوص لوتس وبسكويت لوتس مطحون (480 سعرة …" at bounding box center [473, 178] width 104 height 24
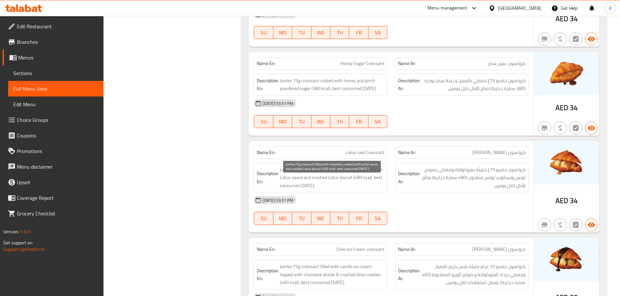
drag, startPoint x: 342, startPoint y: 191, endPoint x: 457, endPoint y: 211, distance: 116.2
click at [374, 190] on span "Jumbo 75g croissant filled with chocolate, coated with Lotus sauce and crushed …" at bounding box center [332, 178] width 104 height 24
click at [461, 208] on div "10-10-2025 03:51 PM" at bounding box center [391, 201] width 282 height 16
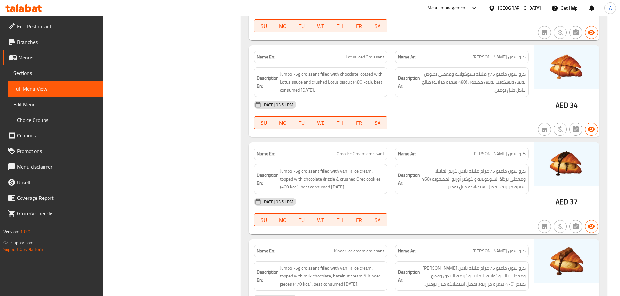
scroll to position [618, 0]
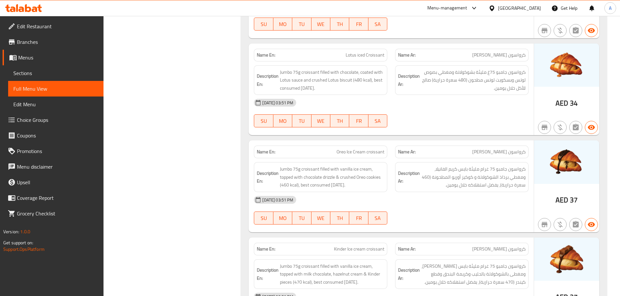
drag, startPoint x: 308, startPoint y: 167, endPoint x: 392, endPoint y: 150, distance: 85.7
click at [387, 161] on div "Name En: Oreo Ice Cream croissant" at bounding box center [320, 152] width 141 height 20
click at [389, 131] on div "SU MO TU WE TH FR SA" at bounding box center [320, 121] width 141 height 21
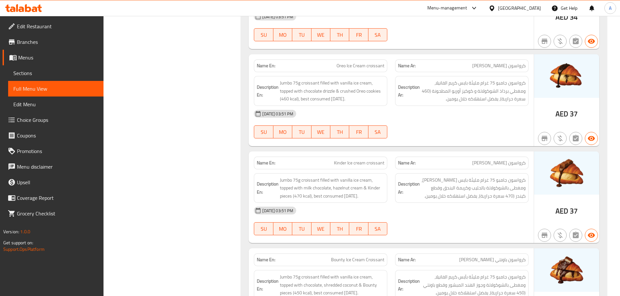
scroll to position [715, 0]
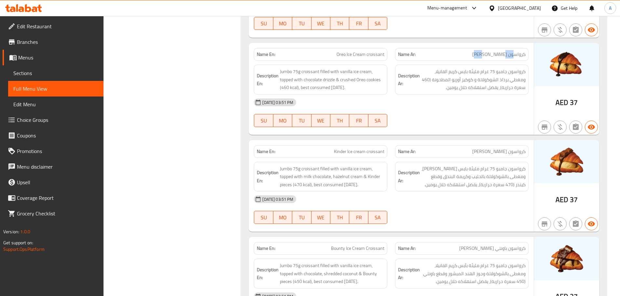
drag, startPoint x: 515, startPoint y: 69, endPoint x: 517, endPoint y: 128, distance: 58.6
click at [500, 58] on span "كرواسون اوريو ايس كريم" at bounding box center [498, 54] width 53 height 7
drag, startPoint x: 517, startPoint y: 135, endPoint x: 508, endPoint y: 132, distance: 9.5
click at [514, 131] on div "10-10-2025 03:51 PM SU MO TU WE TH FR SA" at bounding box center [391, 113] width 282 height 36
drag, startPoint x: 507, startPoint y: 70, endPoint x: 486, endPoint y: 70, distance: 20.5
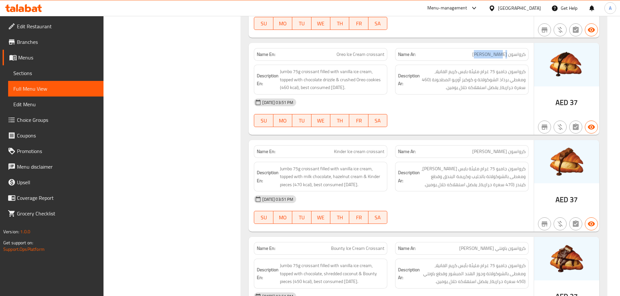
click at [486, 58] on span "كرواسون اوريو ايس كريم" at bounding box center [498, 54] width 53 height 7
click at [477, 34] on div at bounding box center [461, 30] width 141 height 8
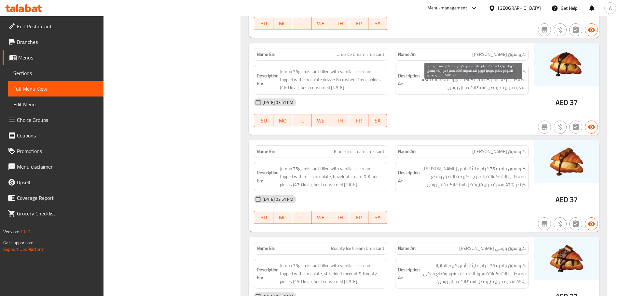
drag, startPoint x: 513, startPoint y: 91, endPoint x: 469, endPoint y: 91, distance: 44.6
click at [469, 91] on span "كرواسون جامبو 75 غرام مليئة بايس كريم الفانيلا، ومغطي برذاذ الشوكولاتة و كوكيز …" at bounding box center [473, 80] width 104 height 24
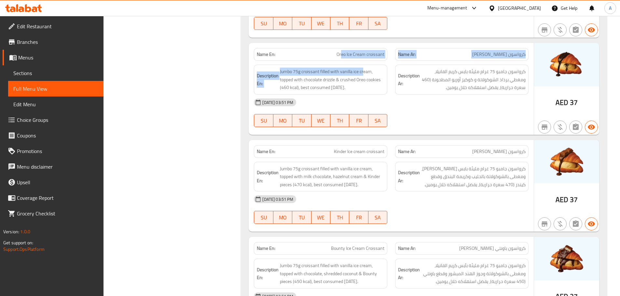
drag, startPoint x: 350, startPoint y: 75, endPoint x: 423, endPoint y: 102, distance: 78.4
click at [390, 87] on div "Name En: Oreo Ice Cream croissant Name Ar: كرواسون اوريو ايس كريم Description E…" at bounding box center [390, 89] width 285 height 92
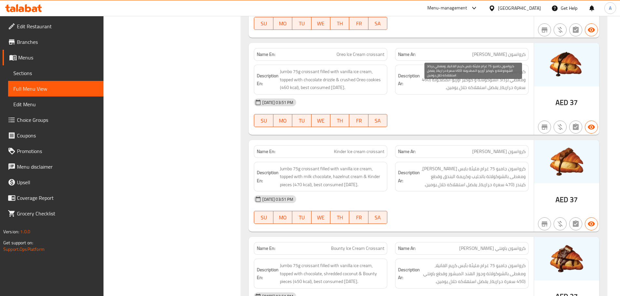
click at [427, 92] on span "كرواسون جامبو 75 غرام مليئة بايس كريم الفانيلا، ومغطي برذاذ الشوكولاتة و كوكيز …" at bounding box center [473, 80] width 104 height 24
drag, startPoint x: 496, startPoint y: 89, endPoint x: 444, endPoint y: 88, distance: 51.7
click at [444, 88] on span "كرواسون جامبو 75 غرام مليئة بايس كريم الفانيلا، ومغطي برذاذ الشوكولاتة و كوكيز …" at bounding box center [473, 80] width 104 height 24
drag, startPoint x: 523, startPoint y: 96, endPoint x: 433, endPoint y: 100, distance: 90.2
click at [431, 92] on span "كرواسون جامبو 75 غرام مليئة بايس كريم الفانيلا، ومغطي برذاذ الشوكولاتة و كوكيز …" at bounding box center [473, 80] width 104 height 24
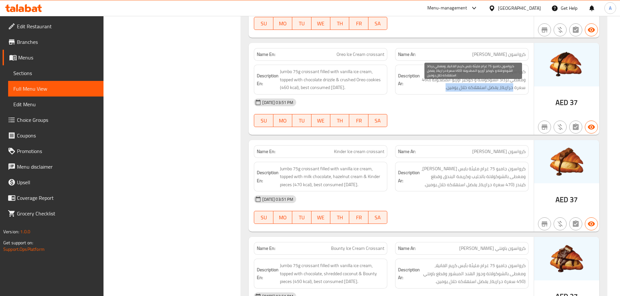
drag, startPoint x: 511, startPoint y: 104, endPoint x: 436, endPoint y: 104, distance: 75.1
click at [436, 92] on span "كرواسون جامبو 75 غرام مليئة بايس كريم الفانيلا، ومغطي برذاذ الشوكولاتة و كوكيز …" at bounding box center [473, 80] width 104 height 24
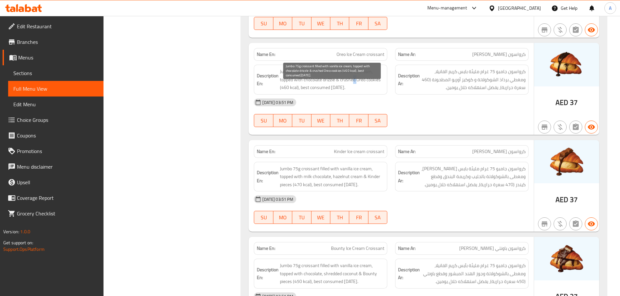
drag, startPoint x: 354, startPoint y: 97, endPoint x: 394, endPoint y: 110, distance: 42.1
click at [367, 92] on span "Jumbo 75g croissant filled with vanilla ice cream, topped with chocolate drizzl…" at bounding box center [332, 80] width 104 height 24
click at [396, 110] on div "10-10-2025 03:51 PM" at bounding box center [391, 103] width 282 height 16
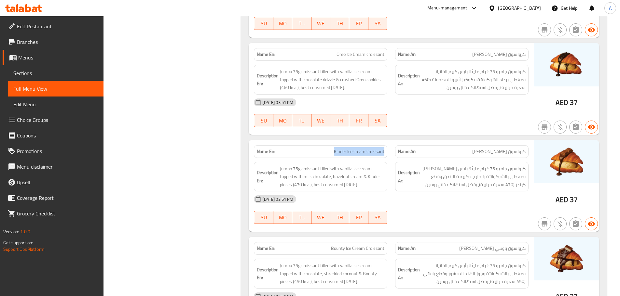
drag, startPoint x: 354, startPoint y: 162, endPoint x: 405, endPoint y: 144, distance: 54.6
click at [392, 154] on div "Name En: Nutella Croissant Name Ar: كرواسون نوتيلا Description En: Jumbo 75g cr…" at bounding box center [424, 207] width 366 height 1629
click at [406, 131] on div at bounding box center [461, 127] width 141 height 8
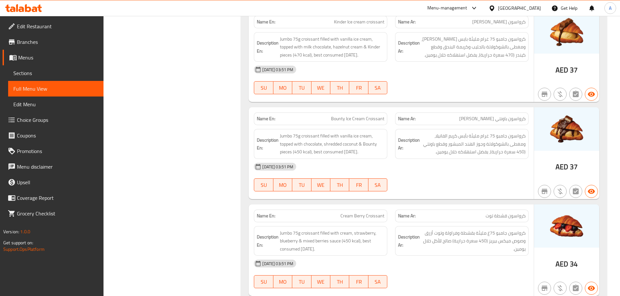
scroll to position [846, 0]
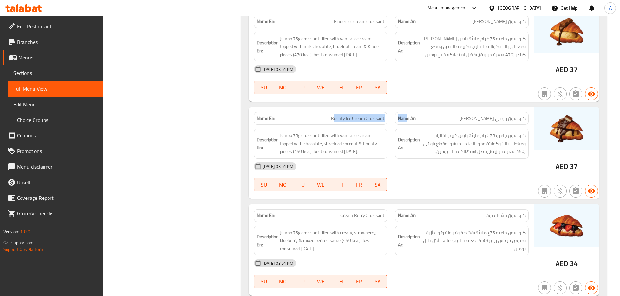
drag, startPoint x: 340, startPoint y: 129, endPoint x: 501, endPoint y: 140, distance: 161.0
click at [462, 144] on div "Name En: Bounty Ice Cream Croissant Name Ar: كرواسون باونتي ايس كريم Descriptio…" at bounding box center [390, 153] width 285 height 92
click at [504, 95] on div "10-10-2025 03:51 PM SU MO TU WE TH FR SA" at bounding box center [391, 79] width 282 height 36
drag, startPoint x: 507, startPoint y: 37, endPoint x: 479, endPoint y: 37, distance: 27.3
click at [479, 25] on span "كرواسون كيندر ايس كريم" at bounding box center [498, 21] width 53 height 7
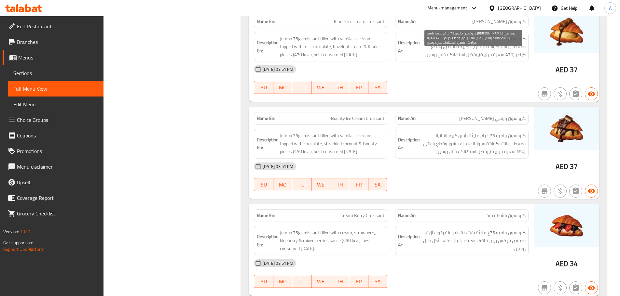
click at [523, 56] on span "كرواسون جامبو 75 غرام مليئة بايس كريم الفانيلا، ومغطى بالشوكولاتة بالحليب وكريم…" at bounding box center [473, 47] width 104 height 24
click at [518, 77] on div "10-10-2025 03:51 PM" at bounding box center [391, 69] width 282 height 16
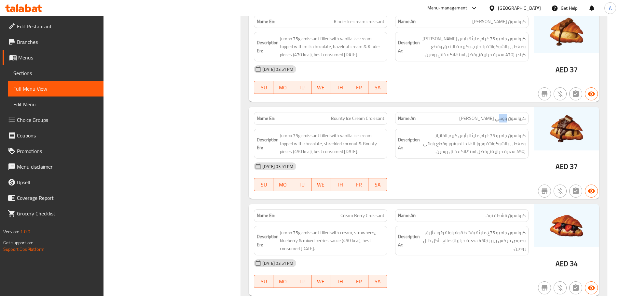
drag, startPoint x: 507, startPoint y: 133, endPoint x: 498, endPoint y: 133, distance: 8.5
click at [498, 122] on span "كرواسون باونتي ايس كريم" at bounding box center [492, 118] width 66 height 7
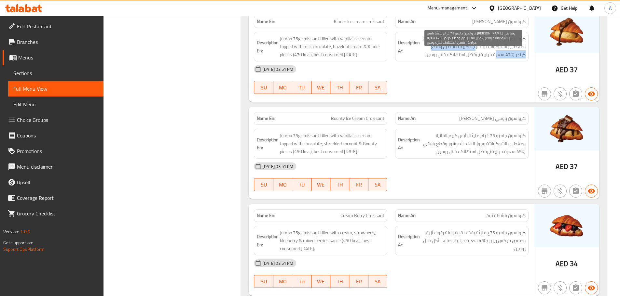
drag, startPoint x: 495, startPoint y: 68, endPoint x: 463, endPoint y: 67, distance: 32.5
click at [464, 59] on span "كرواسون جامبو 75 غرام مليئة بايس كريم الفانيلا، ومغطى بالشوكولاتة بالحليب وكريم…" at bounding box center [473, 47] width 104 height 24
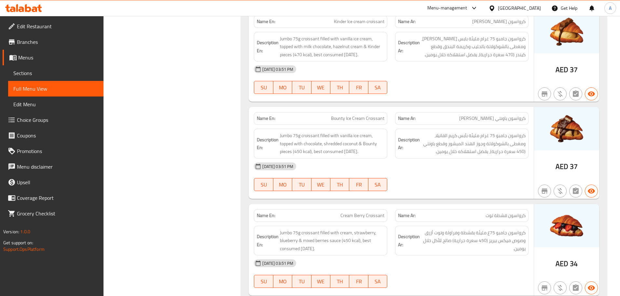
click at [465, 77] on div "10-10-2025 03:51 PM" at bounding box center [391, 69] width 282 height 16
drag, startPoint x: 330, startPoint y: 139, endPoint x: 503, endPoint y: 118, distance: 174.2
click at [433, 129] on div "Name En: Bounty Ice Cream Croissant Name Ar: كرواسون باونتي ايس كريم" at bounding box center [391, 118] width 282 height 20
click at [522, 98] on div at bounding box center [461, 94] width 141 height 8
drag, startPoint x: 518, startPoint y: 133, endPoint x: 462, endPoint y: 134, distance: 56.6
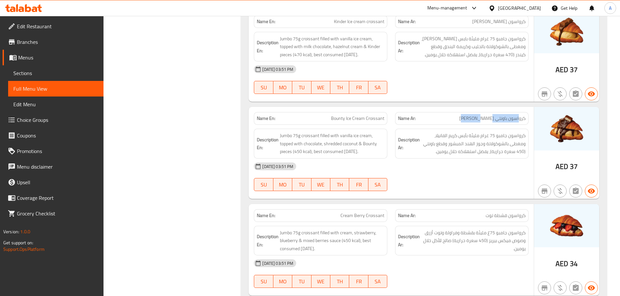
click at [462, 122] on p "Name Ar: كرواسون باونتي ايس كريم" at bounding box center [461, 118] width 127 height 7
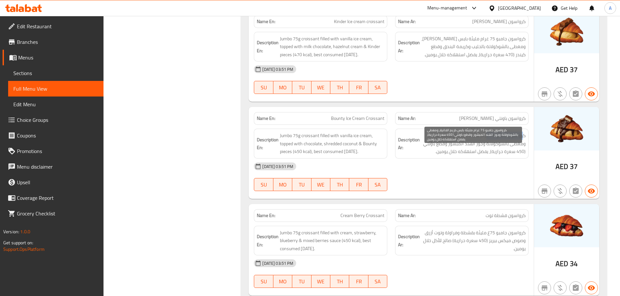
drag, startPoint x: 522, startPoint y: 154, endPoint x: 486, endPoint y: 153, distance: 35.8
click at [486, 153] on span "كرواسون جامبو 75 غرام مليئة بآيس كريم الفانيلا، ومغطى بالشوكولاتة وجوز الهند ال…" at bounding box center [473, 144] width 104 height 24
click at [439, 174] on div "10-10-2025 03:51 PM" at bounding box center [391, 167] width 282 height 16
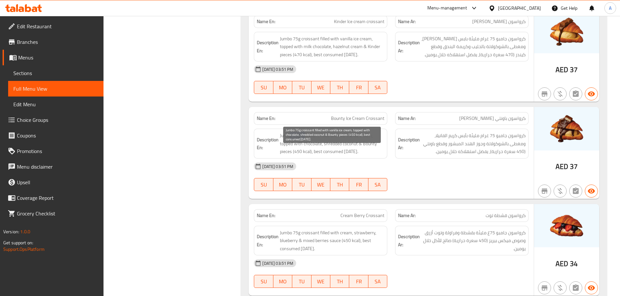
drag, startPoint x: 289, startPoint y: 155, endPoint x: 306, endPoint y: 154, distance: 16.6
click at [306, 154] on span "Jumbo 75g croissant filled with vanilla ice cream, topped with chocolate, shred…" at bounding box center [332, 144] width 104 height 24
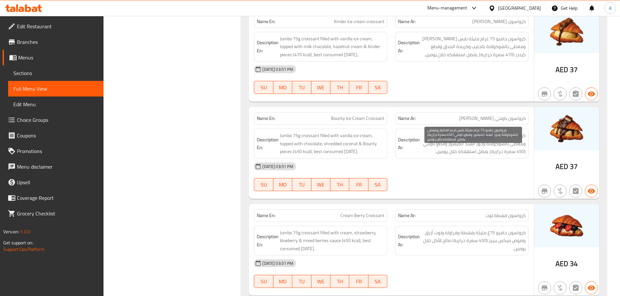
drag, startPoint x: 494, startPoint y: 153, endPoint x: 441, endPoint y: 153, distance: 53.0
click at [441, 153] on span "كرواسون جامبو 75 غرام مليئة بآيس كريم الفانيلا، ومغطى بالشوكولاتة وجوز الهند ال…" at bounding box center [473, 144] width 104 height 24
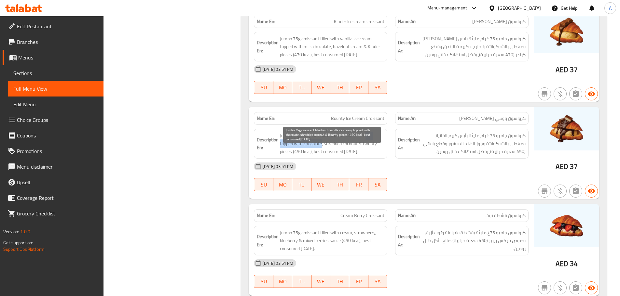
click at [367, 152] on span "Jumbo 75g croissant filled with vanilla ice cream, topped with chocolate, shred…" at bounding box center [332, 144] width 104 height 24
click at [285, 156] on span "Jumbo 75g croissant filled with vanilla ice cream, topped with chocolate, shred…" at bounding box center [332, 144] width 104 height 24
drag, startPoint x: 285, startPoint y: 162, endPoint x: 321, endPoint y: 157, distance: 36.5
click at [320, 156] on span "Jumbo 75g croissant filled with vanilla ice cream, topped with chocolate, shred…" at bounding box center [332, 144] width 104 height 24
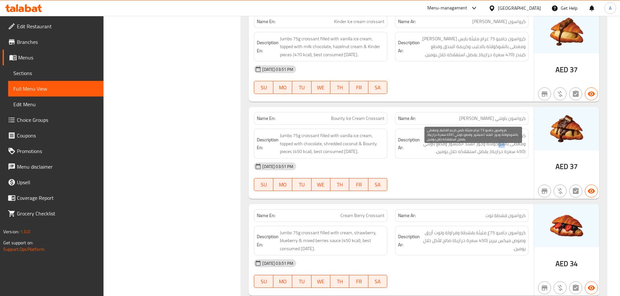
drag, startPoint x: 503, startPoint y: 161, endPoint x: 497, endPoint y: 161, distance: 6.5
click at [497, 156] on span "كرواسون جامبو 75 غرام مليئة بآيس كريم الفانيلا، ومغطى بالشوكولاتة وجوز الهند ال…" at bounding box center [473, 144] width 104 height 24
drag, startPoint x: 478, startPoint y: 159, endPoint x: 429, endPoint y: 159, distance: 48.8
click at [429, 156] on span "كرواسون جامبو 75 غرام مليئة بآيس كريم الفانيلا، ومغطى بالشوكولاتة وجوز الهند ال…" at bounding box center [473, 144] width 104 height 24
drag, startPoint x: 520, startPoint y: 167, endPoint x: 459, endPoint y: 167, distance: 60.8
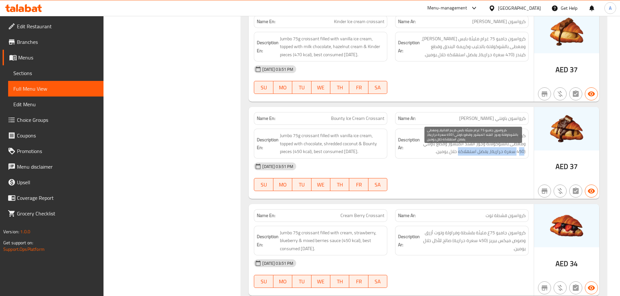
click at [459, 156] on span "كرواسون جامبو 75 غرام مليئة بآيس كريم الفانيلا، ومغطى بالشوكولاتة وجوز الهند ال…" at bounding box center [473, 144] width 104 height 24
click at [463, 159] on div "Description Ar: كرواسون جامبو 75 غرام مليئة بآيس كريم الفانيلا، ومغطى بالشوكولا…" at bounding box center [461, 144] width 133 height 30
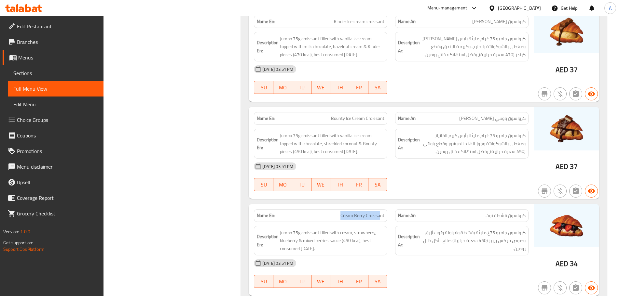
drag, startPoint x: 327, startPoint y: 238, endPoint x: 426, endPoint y: 206, distance: 104.1
click at [400, 226] on div "Name En: Cream Berry Croissant Name Ar: كرواسون قشطة توت" at bounding box center [391, 216] width 282 height 20
click at [429, 192] on div "10-10-2025 03:51 PM SU MO TU WE TH FR SA" at bounding box center [391, 177] width 282 height 36
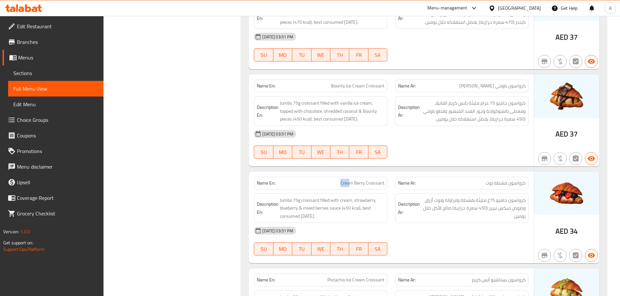
drag, startPoint x: 341, startPoint y: 199, endPoint x: 422, endPoint y: 180, distance: 83.7
click at [391, 192] on div "Name En: Cream Berry Croissant Name Ar: كرواسون قشطة توت" at bounding box center [391, 183] width 282 height 20
click at [422, 163] on div at bounding box center [461, 159] width 141 height 8
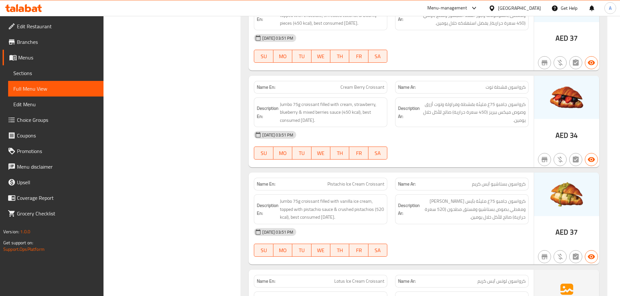
scroll to position [976, 0]
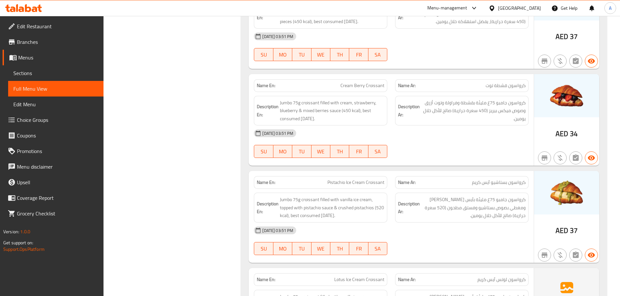
click at [512, 89] on span "كرواسون قشطة توت" at bounding box center [505, 85] width 40 height 7
drag, startPoint x: 512, startPoint y: 102, endPoint x: 327, endPoint y: 99, distance: 185.1
click at [327, 96] on div "Name En: Cream Berry Croissant Name Ar: كرواسون قشطة توت" at bounding box center [391, 85] width 282 height 20
click at [436, 126] on div "Description Ar: كرواسون جامبو 75غ مليئة بقشطة وفراولة وتوت أزرق وصوص ميكس بيريز…" at bounding box center [461, 111] width 133 height 30
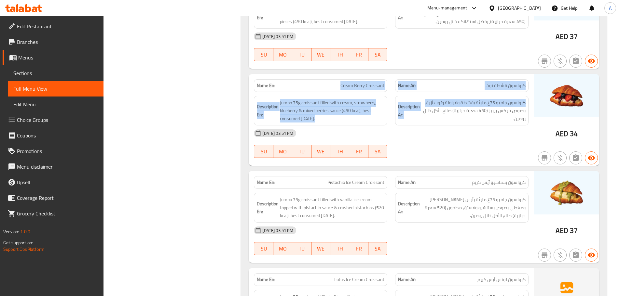
drag, startPoint x: 312, startPoint y: 98, endPoint x: 443, endPoint y: 116, distance: 132.3
click at [443, 116] on div "Name En: Cream Berry Croissant Name Ar: كرواسون قشطة توت Description En: Jumbo …" at bounding box center [390, 120] width 285 height 92
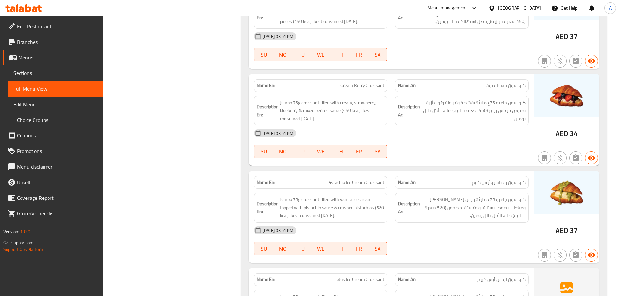
click at [440, 141] on div "10-10-2025 03:51 PM" at bounding box center [391, 134] width 282 height 16
drag, startPoint x: 497, startPoint y: 102, endPoint x: 475, endPoint y: 141, distance: 44.1
click at [487, 89] on span "كرواسون قشطة توت" at bounding box center [505, 85] width 40 height 7
drag, startPoint x: 516, startPoint y: 121, endPoint x: 500, endPoint y: 118, distance: 16.5
click at [500, 118] on span "كرواسون جامبو 75غ مليئة بقشطة وفراولة وتوت أزرق وصوص ميكس بيريز (450 سعرة حراري…" at bounding box center [473, 111] width 104 height 24
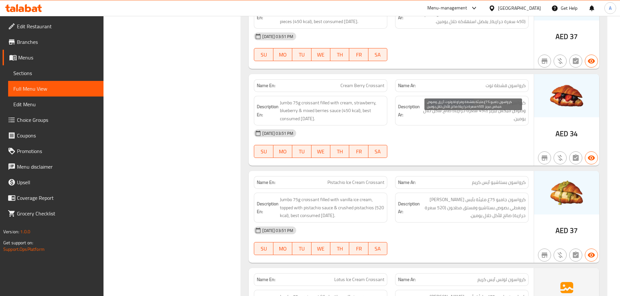
drag, startPoint x: 474, startPoint y: 119, endPoint x: 429, endPoint y: 119, distance: 44.9
click at [429, 119] on span "كرواسون جامبو 75غ مليئة بقشطة وفراولة وتوت أزرق وصوص ميكس بيريز (450 سعرة حراري…" at bounding box center [473, 111] width 104 height 24
drag, startPoint x: 517, startPoint y: 128, endPoint x: 483, endPoint y: 125, distance: 34.6
click at [483, 123] on span "كرواسون جامبو 75غ مليئة بقشطة وفراولة وتوت أزرق وصوص ميكس بيريز (450 سعرة حراري…" at bounding box center [473, 111] width 104 height 24
click at [422, 123] on span "كرواسون جامبو 75غ مليئة بقشطة وفراولة وتوت أزرق وصوص ميكس بيريز (450 سعرة حراري…" at bounding box center [473, 111] width 104 height 24
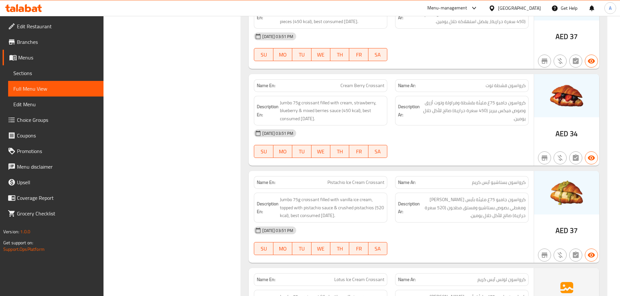
click at [460, 141] on div "10-10-2025 03:51 PM" at bounding box center [391, 134] width 282 height 16
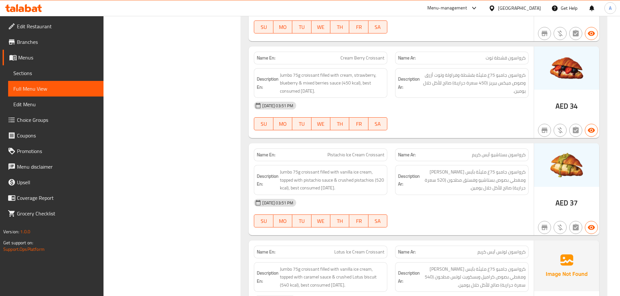
scroll to position [1041, 0]
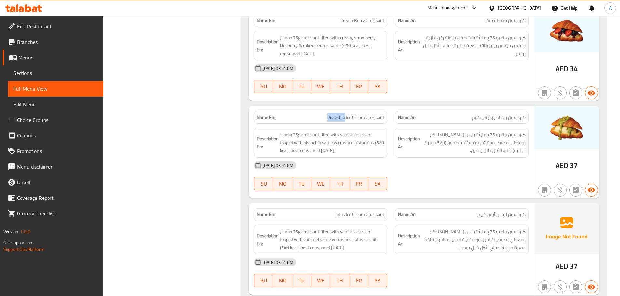
drag, startPoint x: 333, startPoint y: 135, endPoint x: 371, endPoint y: 146, distance: 40.2
click at [363, 142] on div "Name En: Pistachio Ice Cream Croissant Name Ar: كرواسون بستاشيو آيس كريم Descri…" at bounding box center [390, 152] width 285 height 92
click at [402, 151] on strong "Description Ar:" at bounding box center [409, 143] width 22 height 16
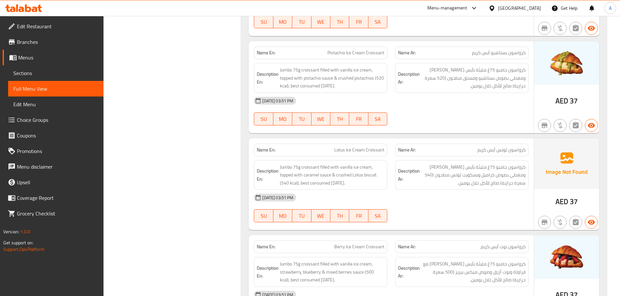
scroll to position [1106, 0]
drag, startPoint x: 329, startPoint y: 68, endPoint x: 404, endPoint y: 82, distance: 76.0
click at [392, 78] on div "Name En: Pistachio Ice Cream Croissant Name Ar: كرواسون بستاشيو آيس كريم Descri…" at bounding box center [390, 87] width 285 height 92
click at [441, 129] on div "10-10-2025 03:51 PM SU MO TU WE TH FR SA" at bounding box center [391, 111] width 282 height 36
drag, startPoint x: 501, startPoint y: 67, endPoint x: 474, endPoint y: 67, distance: 27.3
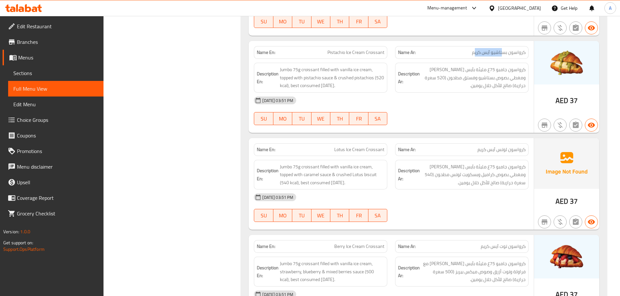
click at [474, 56] on span "كرواسون بستاشيو آيس كريم" at bounding box center [499, 52] width 54 height 7
click at [482, 108] on div "10-10-2025 03:51 PM" at bounding box center [391, 101] width 282 height 16
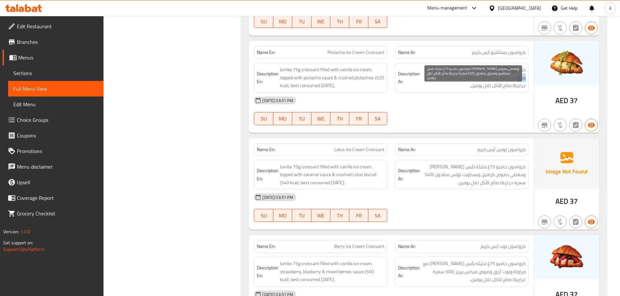
drag, startPoint x: 517, startPoint y: 84, endPoint x: 428, endPoint y: 85, distance: 89.1
click at [428, 85] on span "كرواسون جامبو 75غ مليئة بآيس كريم فانيلا ومغطي بصوص بستاشيو وفستق مطحون (520 سع…" at bounding box center [473, 78] width 104 height 24
drag, startPoint x: 524, startPoint y: 93, endPoint x: 422, endPoint y: 93, distance: 101.8
click at [422, 90] on span "كرواسون جامبو 75غ مليئة بآيس كريم فانيلا ومغطي بصوص بستاشيو وفستق مطحون (520 سع…" at bounding box center [473, 78] width 104 height 24
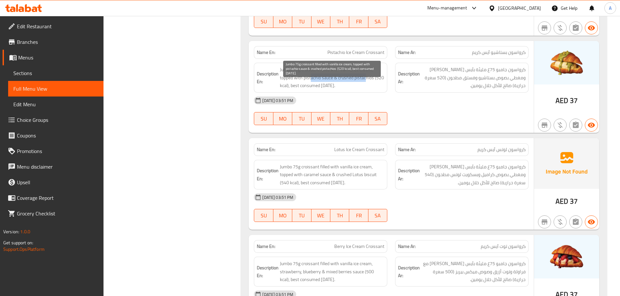
drag, startPoint x: 311, startPoint y: 91, endPoint x: 373, endPoint y: 91, distance: 62.1
click at [371, 90] on span "Jumbo 75g croissant filled with vanilla ice cream, topped with pistachio sauce …" at bounding box center [332, 78] width 104 height 24
drag, startPoint x: 288, startPoint y: 101, endPoint x: 355, endPoint y: 102, distance: 66.4
click at [348, 90] on span "Jumbo 75g croissant filled with vanilla ice cream, topped with pistachio sauce …" at bounding box center [332, 78] width 104 height 24
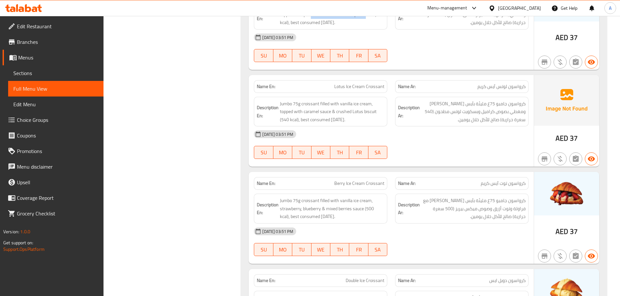
scroll to position [1171, 0]
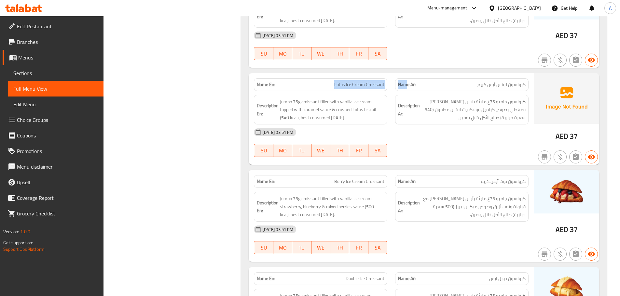
drag, startPoint x: 330, startPoint y: 101, endPoint x: 419, endPoint y: 109, distance: 89.5
click at [415, 95] on div "Name En: Lotus Ice Cream Croissant Name Ar: كرواسون لوتس آيس كريم" at bounding box center [391, 84] width 282 height 20
click at [462, 140] on div "10-10-2025 03:51 PM" at bounding box center [391, 133] width 282 height 16
drag, startPoint x: 512, startPoint y: 100, endPoint x: 457, endPoint y: 100, distance: 55.3
click at [462, 88] on p "Name Ar: كرواسون لوتس آيس كريم" at bounding box center [461, 84] width 127 height 7
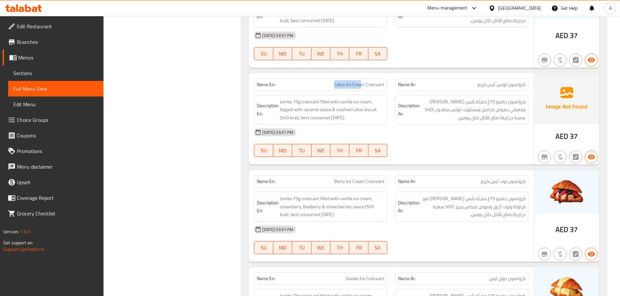
drag, startPoint x: 328, startPoint y: 101, endPoint x: 467, endPoint y: 78, distance: 141.0
click at [385, 94] on div "Name En: Lotus Ice Cream Croissant" at bounding box center [320, 84] width 141 height 20
click at [467, 64] on div at bounding box center [461, 60] width 141 height 8
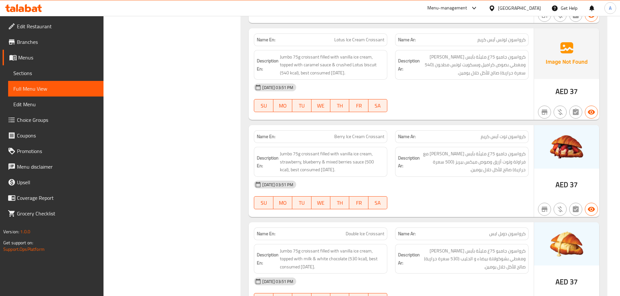
scroll to position [1216, 0]
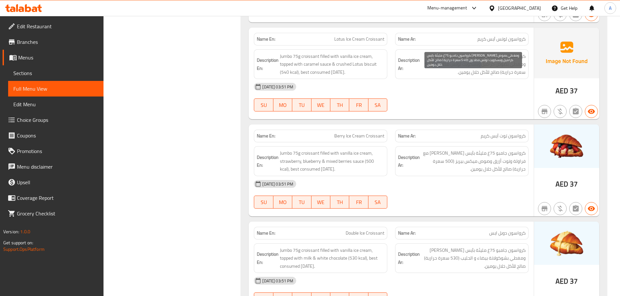
drag, startPoint x: 494, startPoint y: 81, endPoint x: 439, endPoint y: 81, distance: 55.3
click at [439, 76] on span "كرواسون جامبو 75غ مليئة بآيس كريم فانيلا ومغطي بصوص كراميل وبسكويت لوتس مطحون (…" at bounding box center [473, 64] width 104 height 24
drag, startPoint x: 460, startPoint y: 88, endPoint x: 455, endPoint y: 91, distance: 5.4
click at [459, 76] on span "كرواسون جامبو 75غ مليئة بآيس كريم فانيلا ومغطي بصوص كراميل وبسكويت لوتس مطحون (…" at bounding box center [473, 64] width 104 height 24
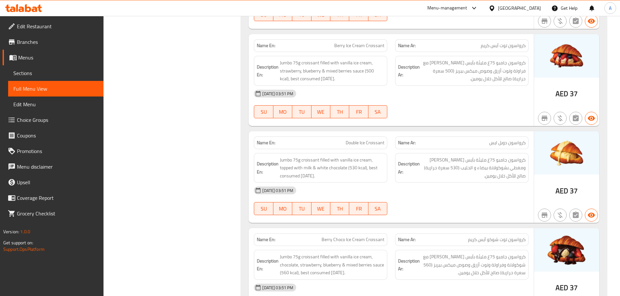
scroll to position [1307, 0]
click at [440, 122] on div "10-10-2025 03:51 PM SU MO TU WE TH FR SA" at bounding box center [391, 103] width 282 height 36
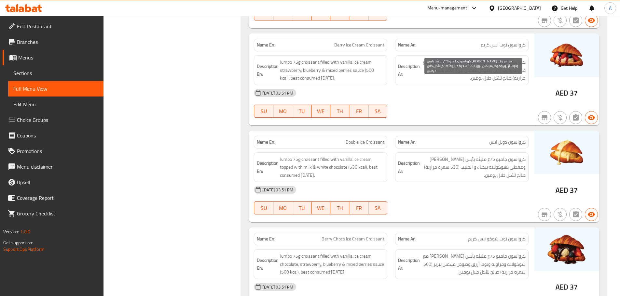
drag, startPoint x: 515, startPoint y: 80, endPoint x: 443, endPoint y: 76, distance: 72.0
click at [443, 76] on span "كرواسون جامبو 75غ مليئة بآيس كريم فانيلا مع فراولة وتوت أزرق وصوص ميكس بيريز (5…" at bounding box center [473, 70] width 104 height 24
drag, startPoint x: 518, startPoint y: 87, endPoint x: 436, endPoint y: 89, distance: 81.6
click at [436, 82] on span "كرواسون جامبو 75غ مليئة بآيس كريم فانيلا مع فراولة وتوت أزرق وصوص ميكس بيريز (5…" at bounding box center [473, 70] width 104 height 24
click at [426, 120] on div "10-10-2025 03:51 PM SU MO TU WE TH FR SA" at bounding box center [391, 103] width 282 height 36
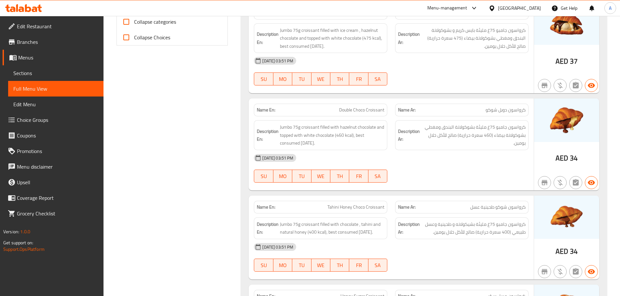
scroll to position [0, 0]
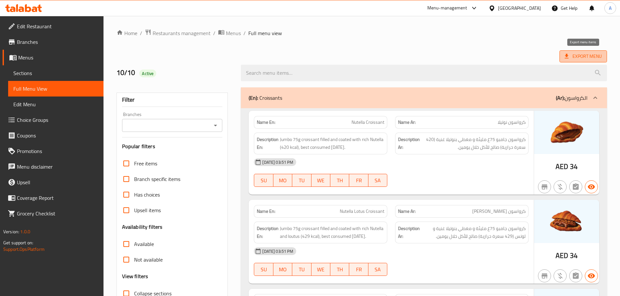
click at [574, 56] on span "Export Menu" at bounding box center [582, 56] width 37 height 8
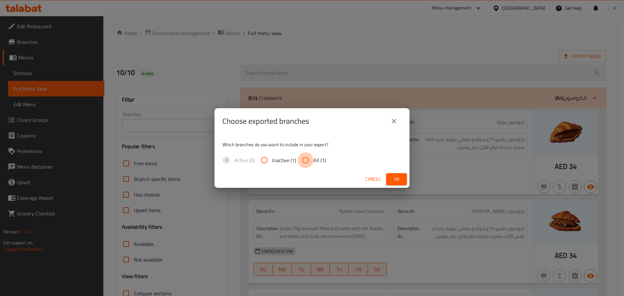
click at [313, 162] on input "All (1)" at bounding box center [306, 161] width 16 height 16
radio input "true"
click at [403, 183] on button "Ok" at bounding box center [396, 179] width 21 height 12
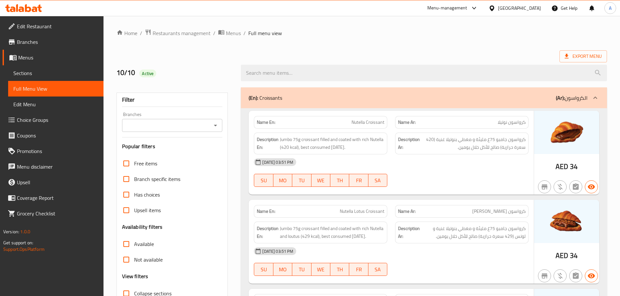
click at [43, 25] on span "Edit Restaurant" at bounding box center [57, 26] width 81 height 8
